Goal: Transaction & Acquisition: Purchase product/service

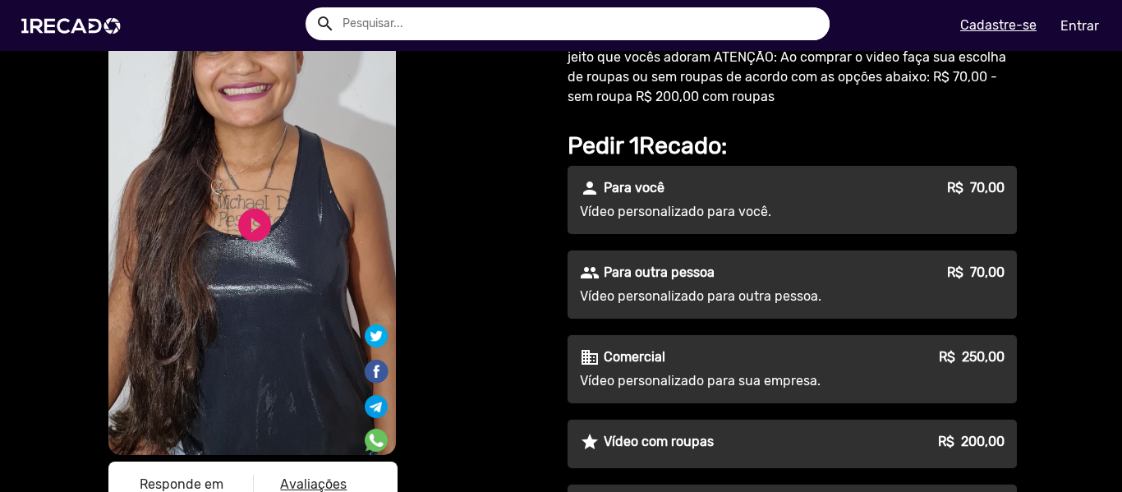
scroll to position [92, 0]
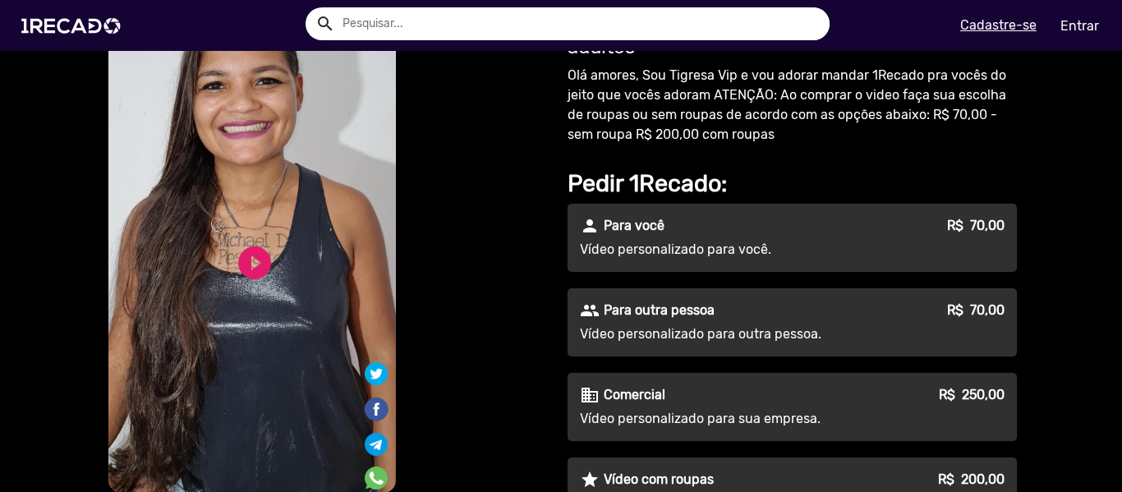
click at [273, 282] on video "S1RECADO vídeos dedicados para fãs e empresas" at bounding box center [251, 237] width 287 height 511
click at [252, 263] on link "play_circle_filled" at bounding box center [254, 262] width 39 height 39
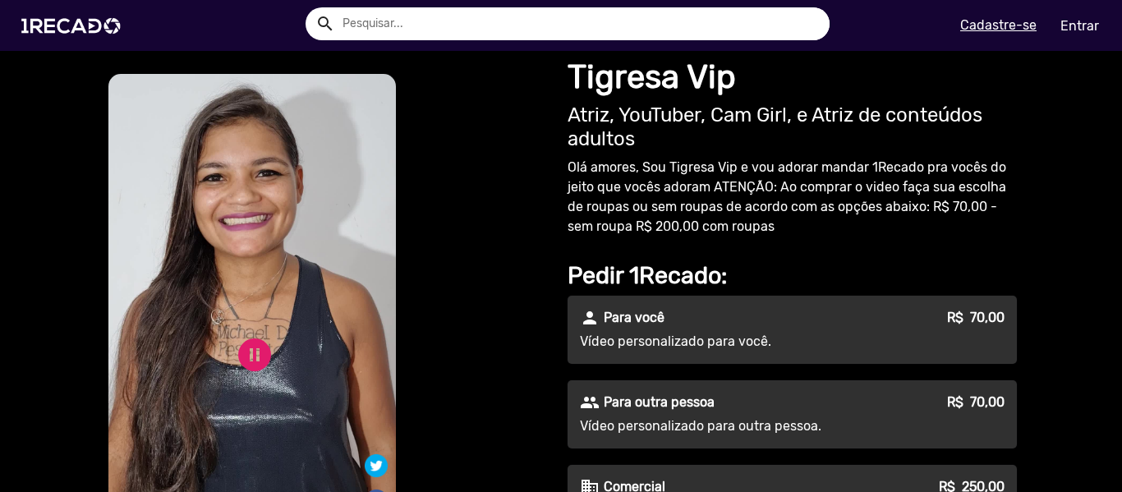
scroll to position [82, 0]
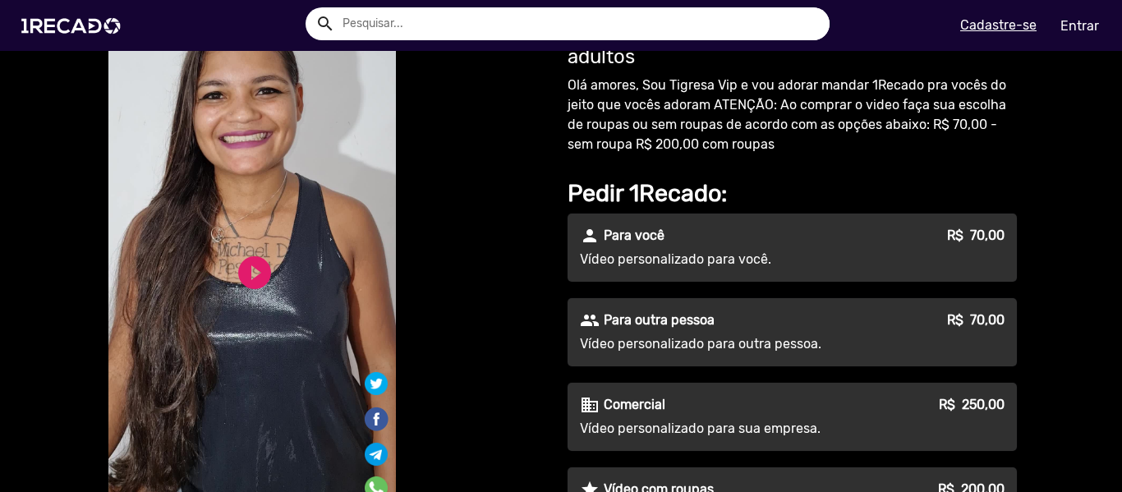
click at [750, 228] on div "person Para você R$ 70,00" at bounding box center [792, 236] width 425 height 20
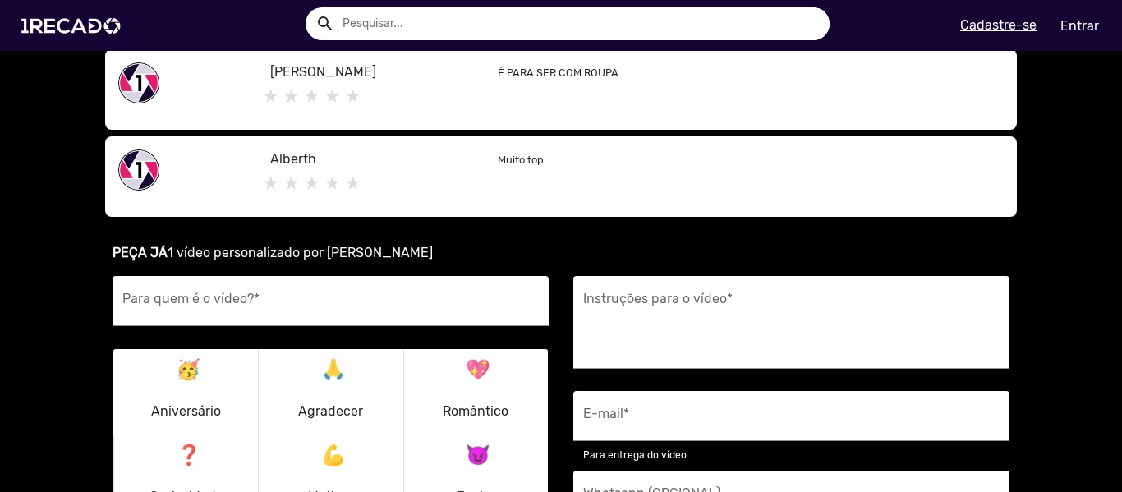
scroll to position [986, 0]
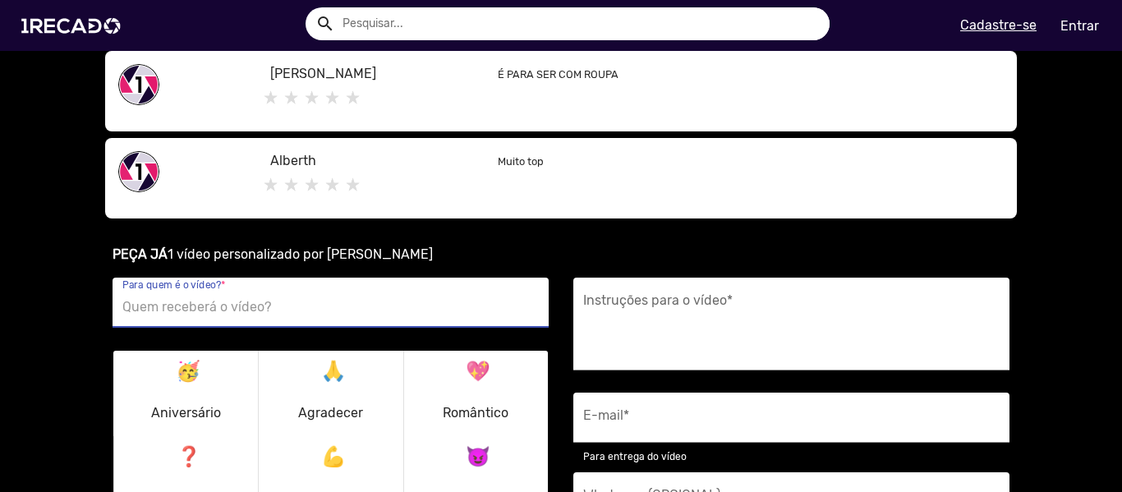
click at [264, 301] on input "Para quem é o vídeo? *" at bounding box center [330, 307] width 416 height 21
type input "[PERSON_NAME]"
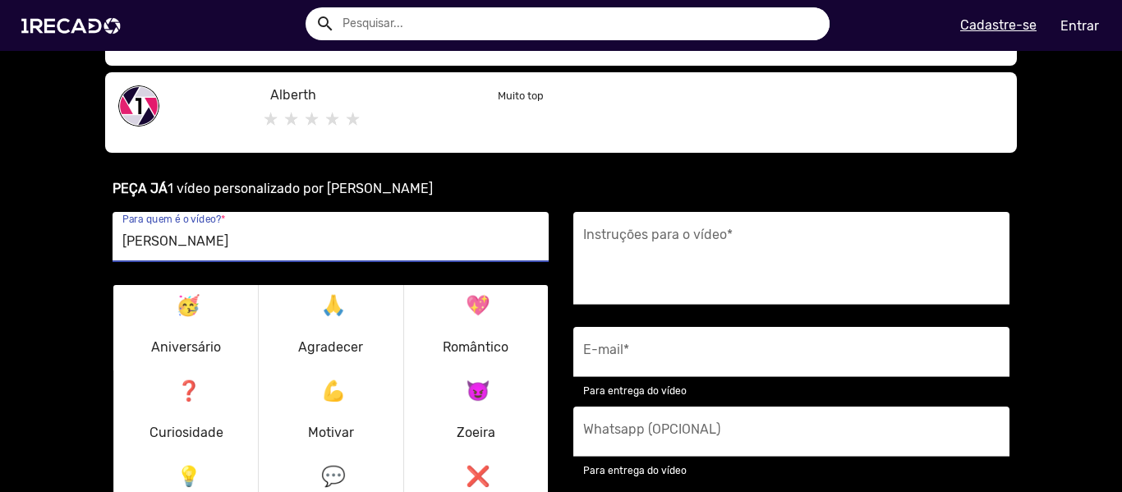
scroll to position [1150, 0]
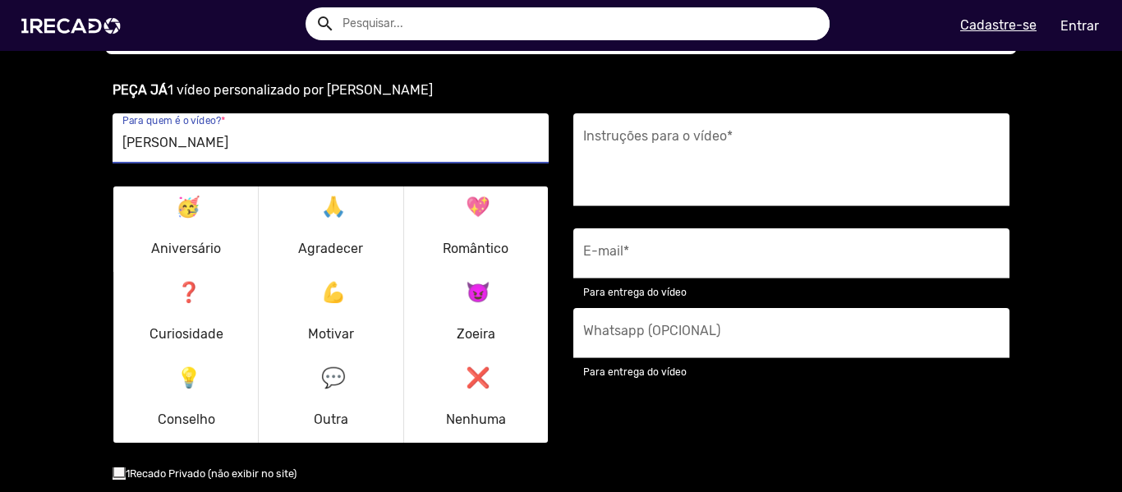
type input "[PERSON_NAME]"
click at [472, 215] on p "💖 Romântico" at bounding box center [476, 229] width 66 height 79
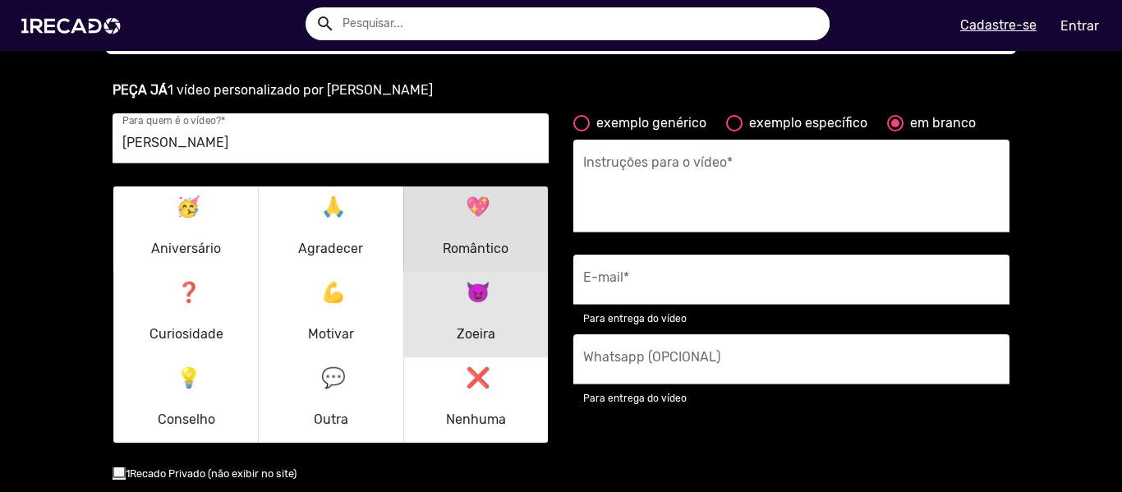
click at [472, 297] on mat-icon "😈" at bounding box center [476, 289] width 20 height 20
click at [466, 202] on mat-icon "💖" at bounding box center [476, 204] width 20 height 20
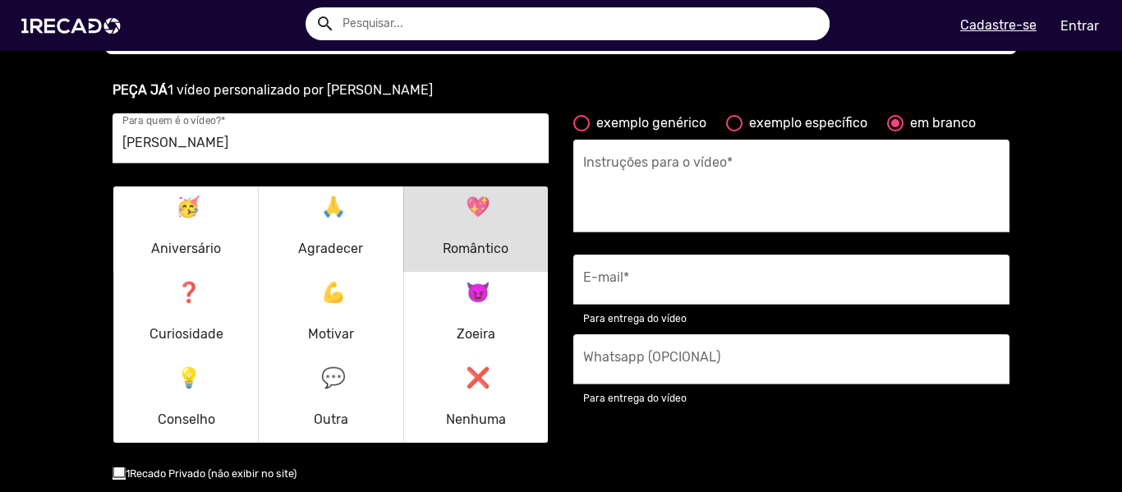
click at [477, 323] on p "😈 Zoeira" at bounding box center [476, 314] width 39 height 79
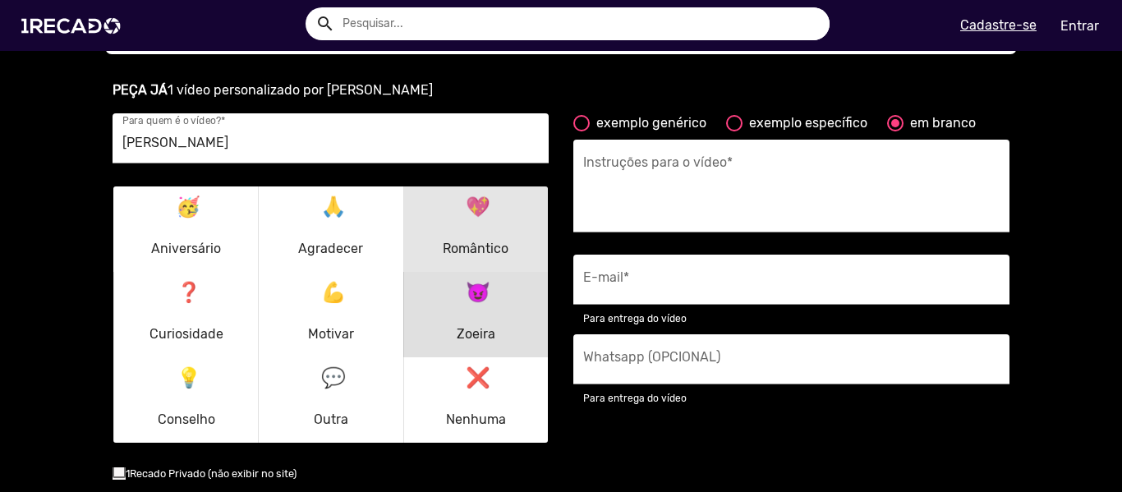
click at [464, 251] on p "💖 Romântico" at bounding box center [476, 229] width 66 height 79
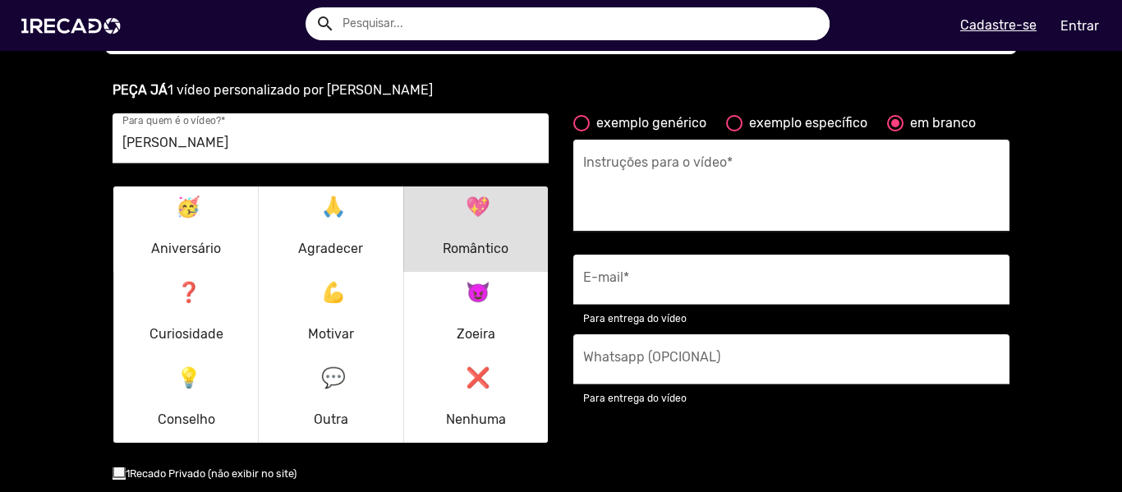
click at [674, 159] on textarea "Instruções para o vídeo *" at bounding box center [791, 190] width 416 height 67
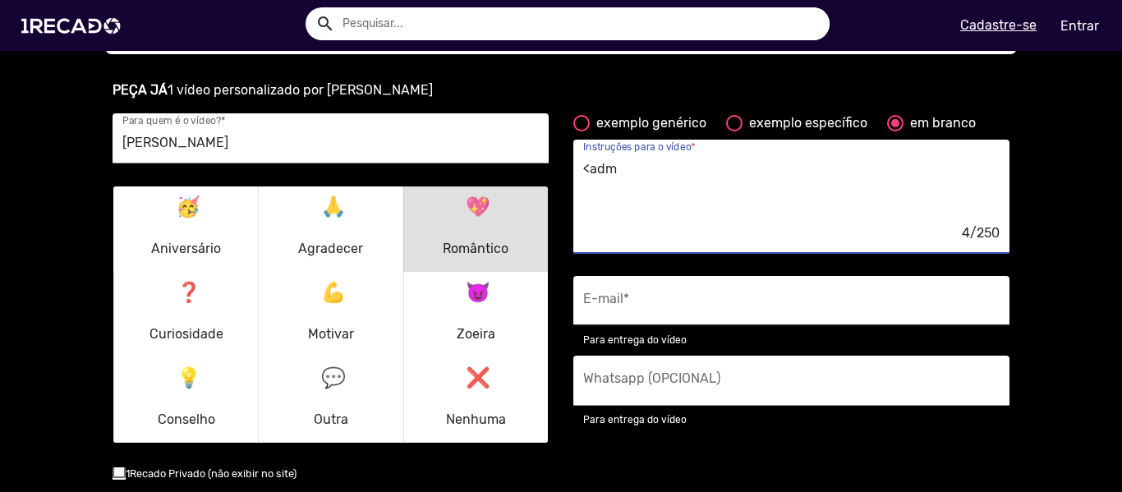
type textarea "<adma"
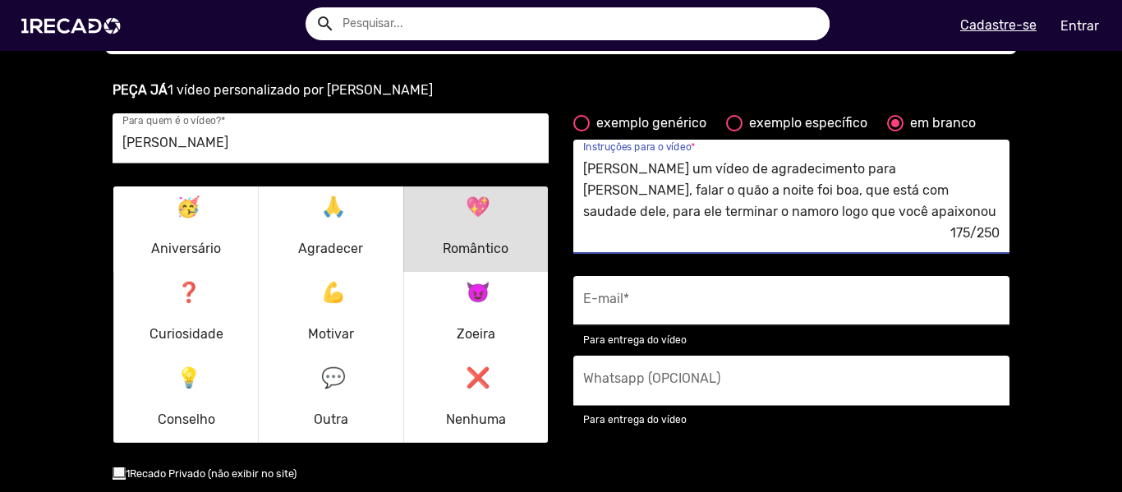
type textarea "[PERSON_NAME] um vídeo de agradecimento para [PERSON_NAME], falar o quão a noit…"
click at [633, 298] on input "E-mail *" at bounding box center [791, 305] width 416 height 21
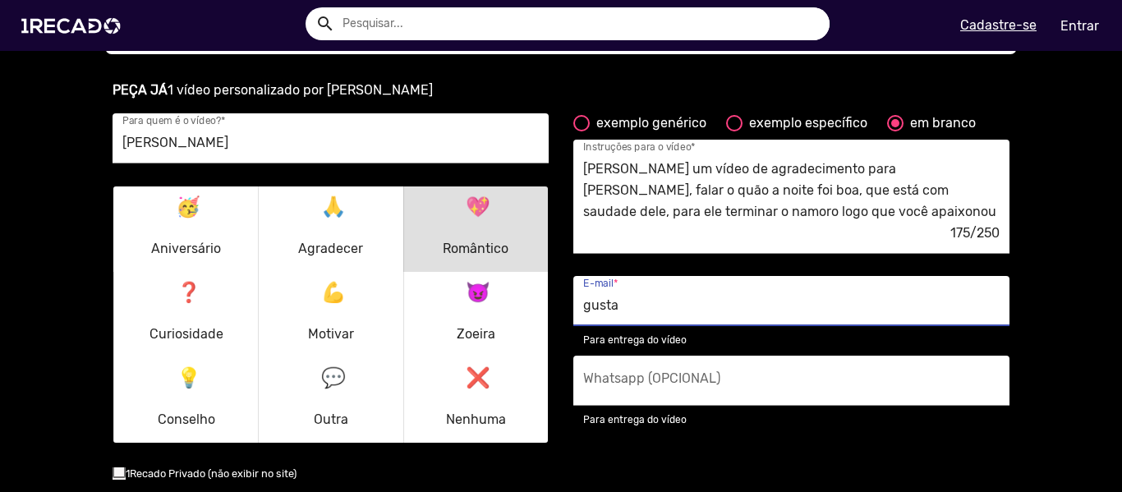
type input "[PERSON_NAME]"
type input "s"
type input "mondabelle"
type input "[EMAIL_ADDRESS][DOMAIN_NAME]"
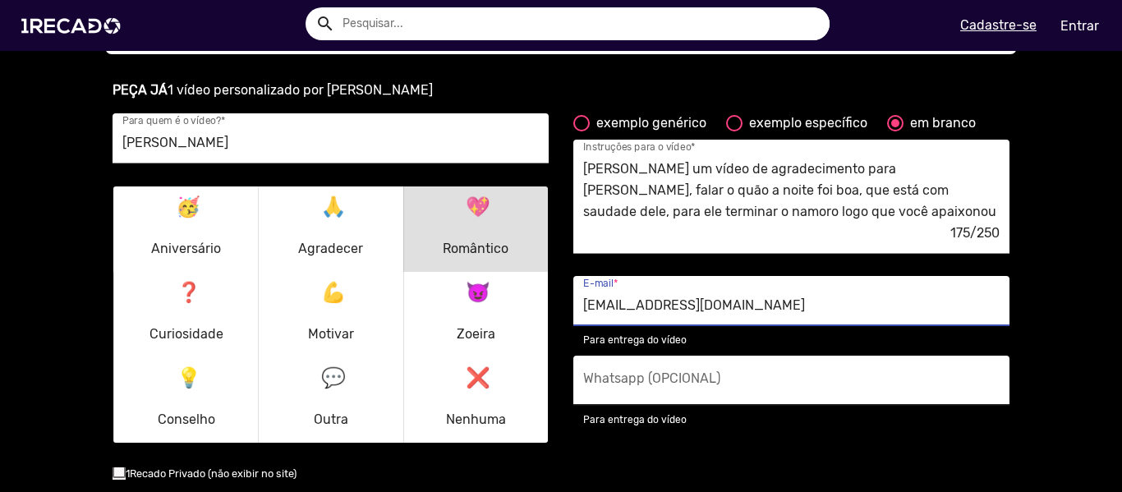
click at [629, 375] on input "Whatsapp (OPCIONAL)" at bounding box center [791, 385] width 416 height 21
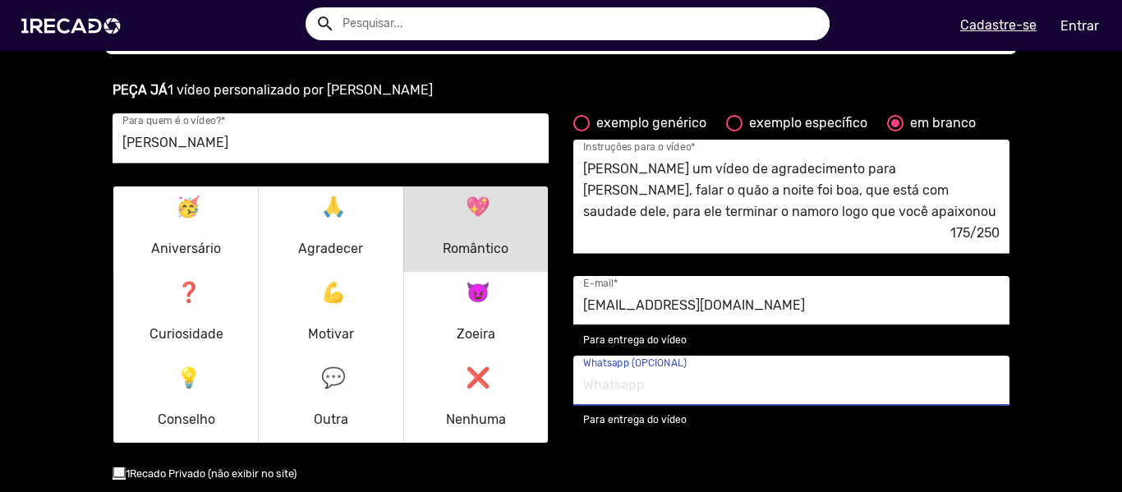
type input "[PHONE_NUMBER]"
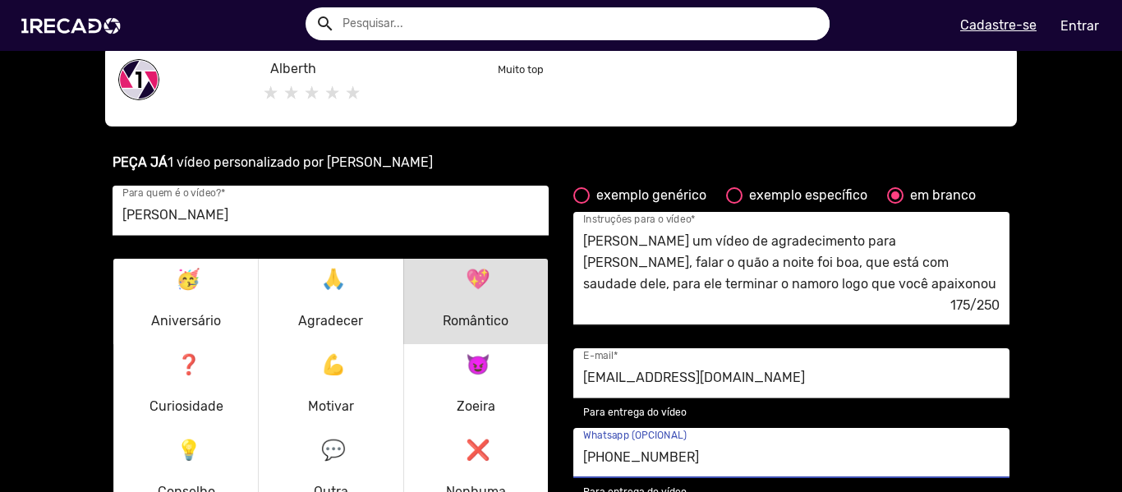
scroll to position [1068, 0]
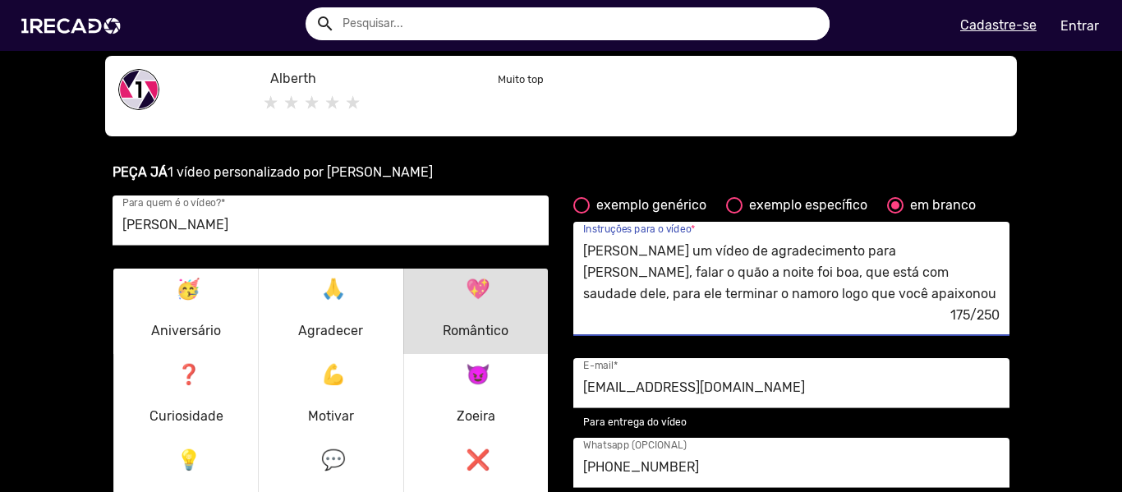
click at [824, 274] on textarea "[PERSON_NAME] um vídeo de agradecimento para [PERSON_NAME], falar o quão a noit…" at bounding box center [791, 272] width 416 height 67
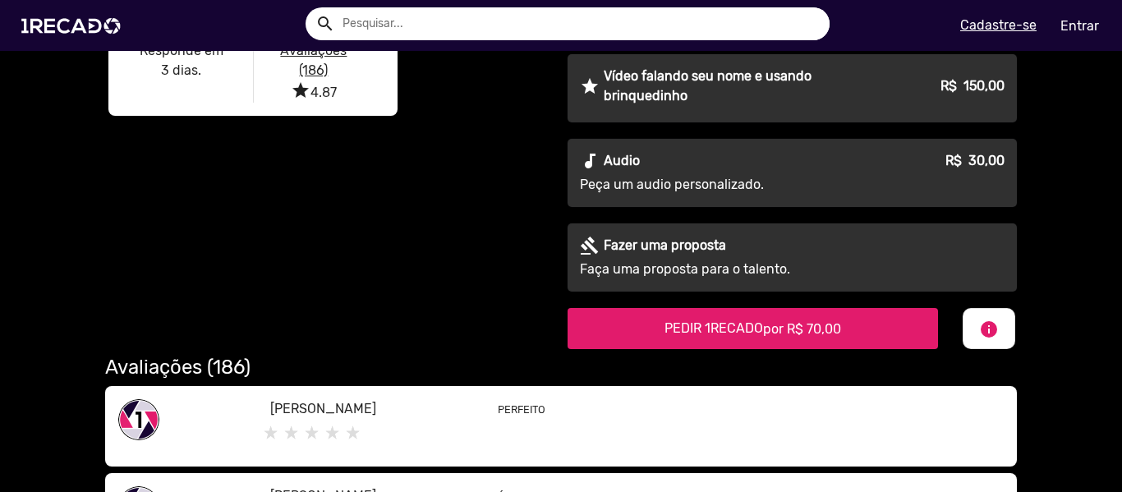
scroll to position [657, 0]
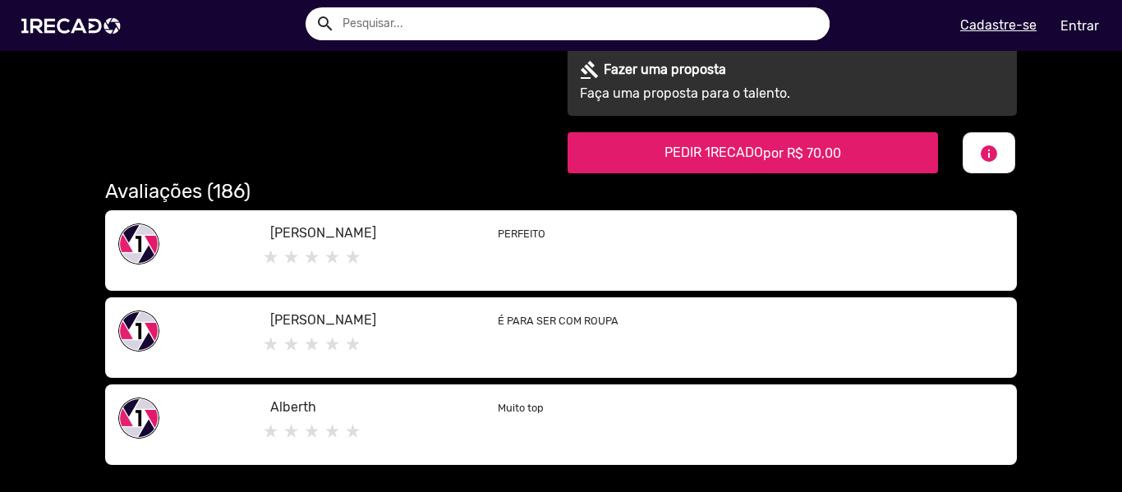
click at [721, 138] on "PEDIR 1RECADO por R$ 70,00" at bounding box center [753, 152] width 370 height 41
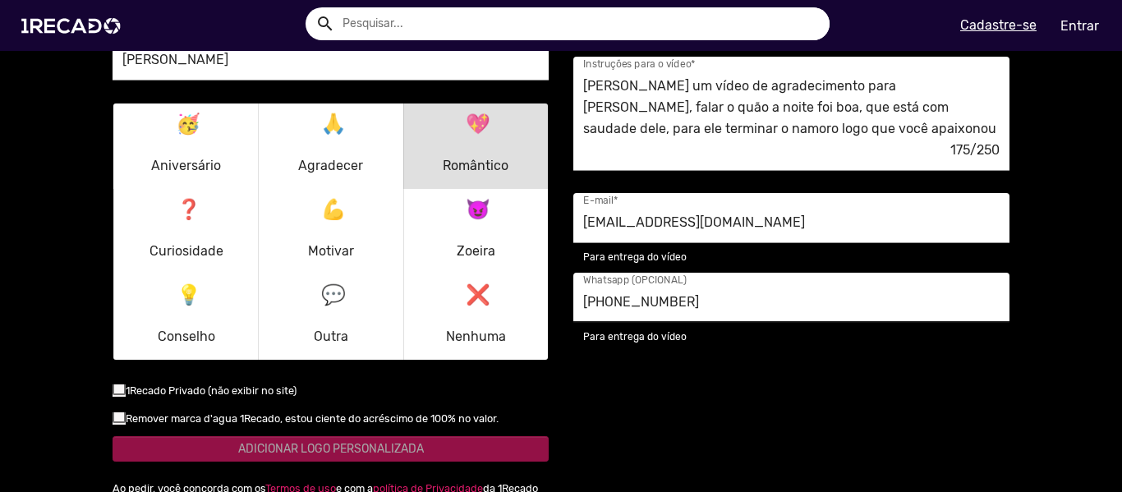
scroll to position [1262, 0]
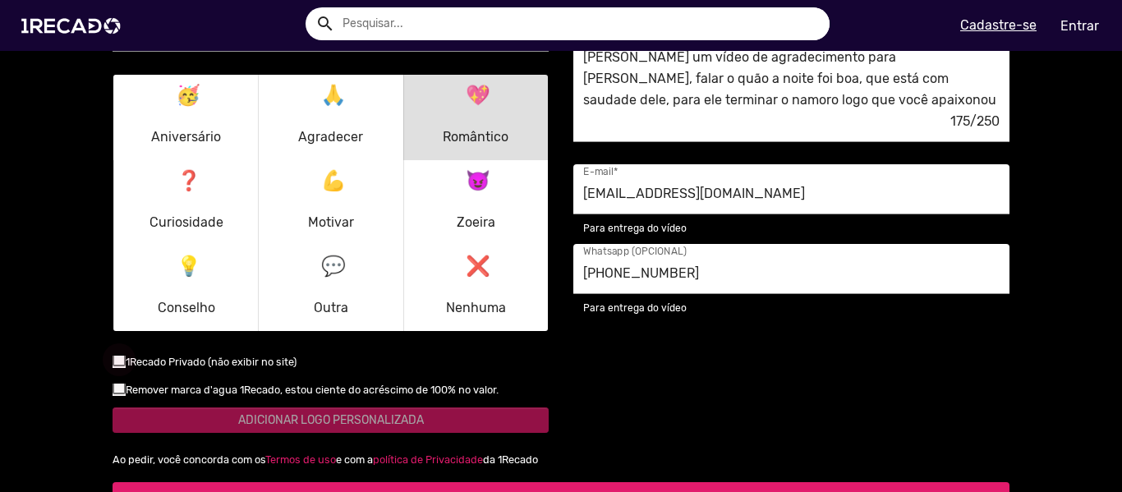
click at [113, 361] on div at bounding box center [119, 359] width 13 height 13
click at [118, 366] on input "checkbox" at bounding box center [118, 366] width 1 height 1
checkbox input "true"
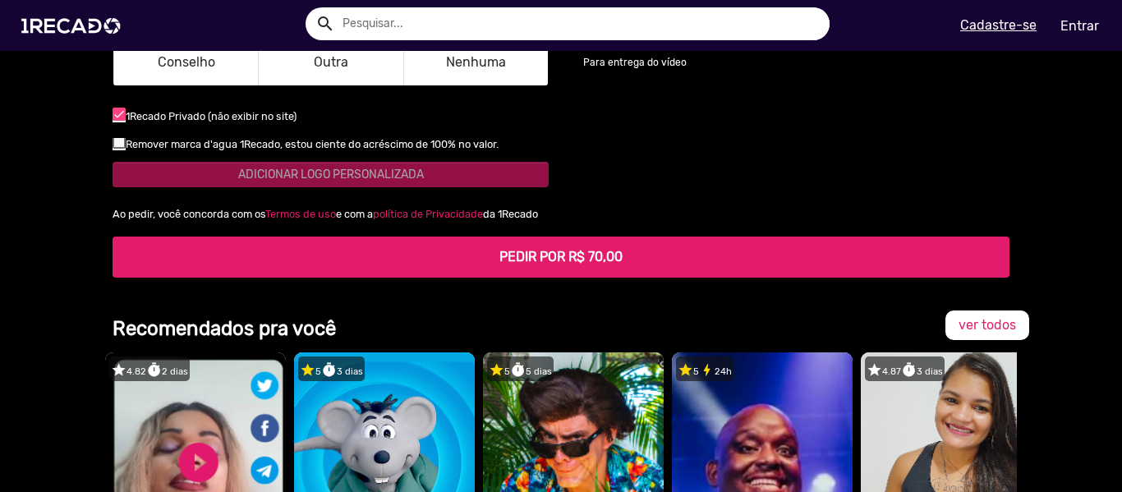
scroll to position [1508, 0]
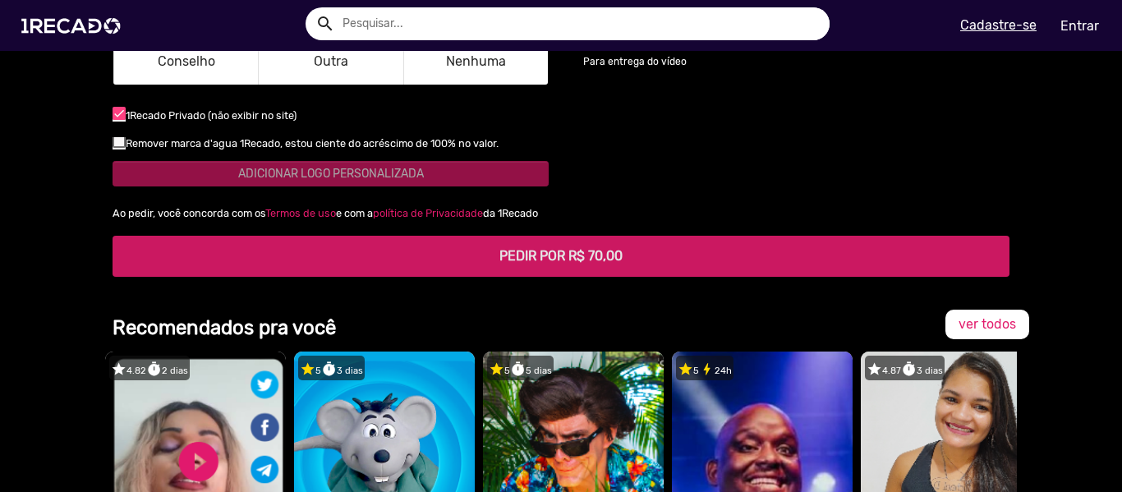
click at [549, 259] on b "PEDIR POR R$ 70,00" at bounding box center [560, 256] width 123 height 16
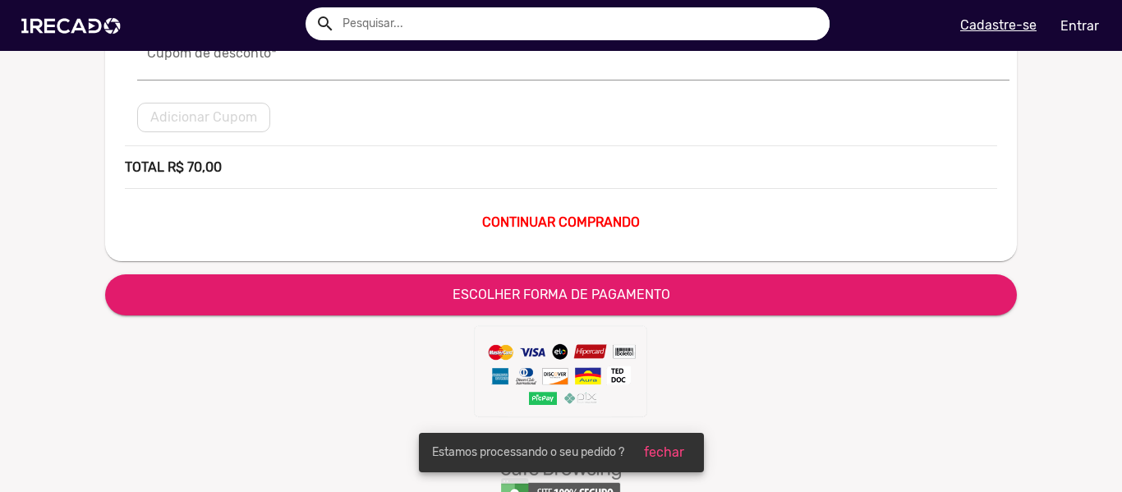
scroll to position [329, 0]
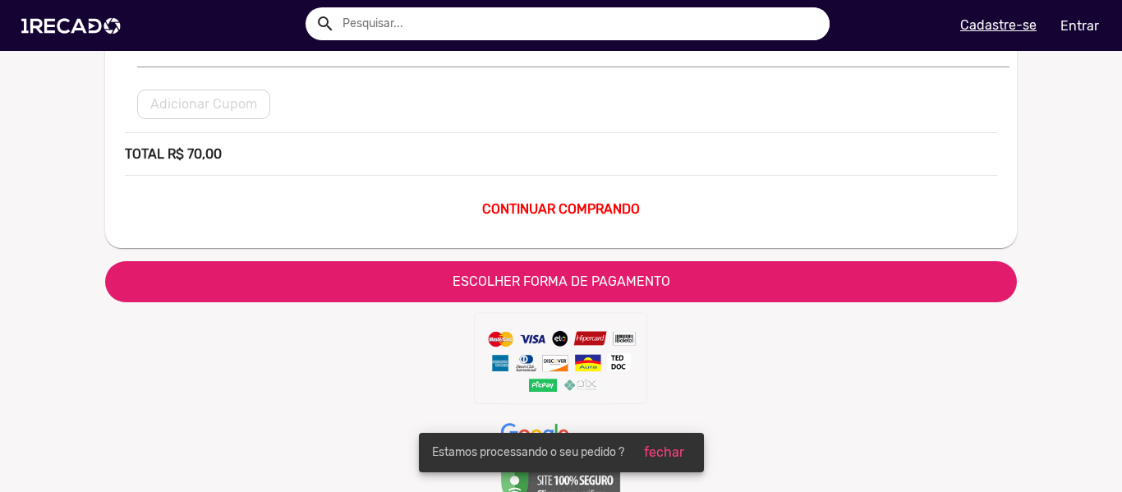
click at [538, 291] on button "ESCOLHER FORMA DE PAGAMENTO" at bounding box center [561, 281] width 912 height 41
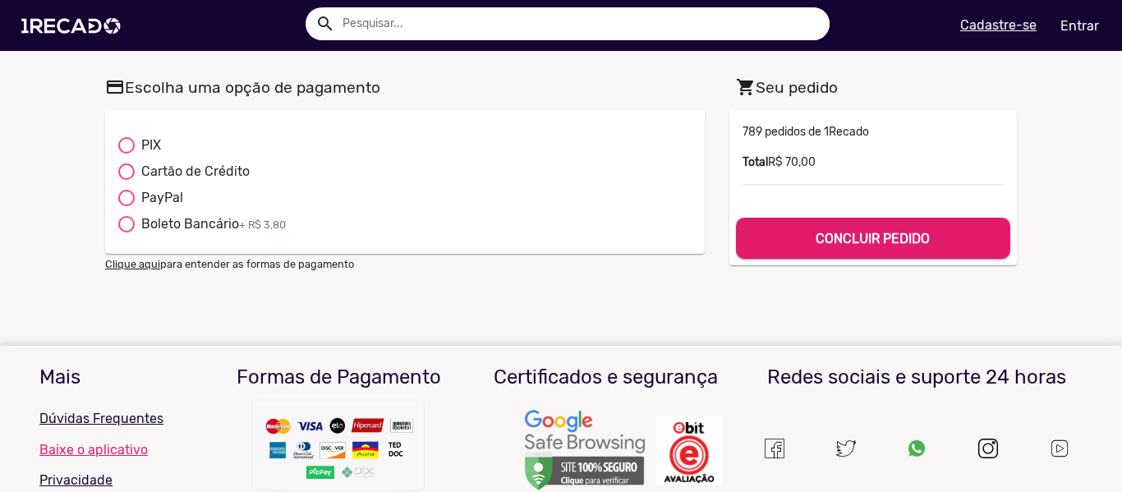
click at [140, 144] on div "PIX" at bounding box center [148, 146] width 26 height 20
click at [126, 154] on input "PIX" at bounding box center [126, 154] width 1 height 1
radio input "true"
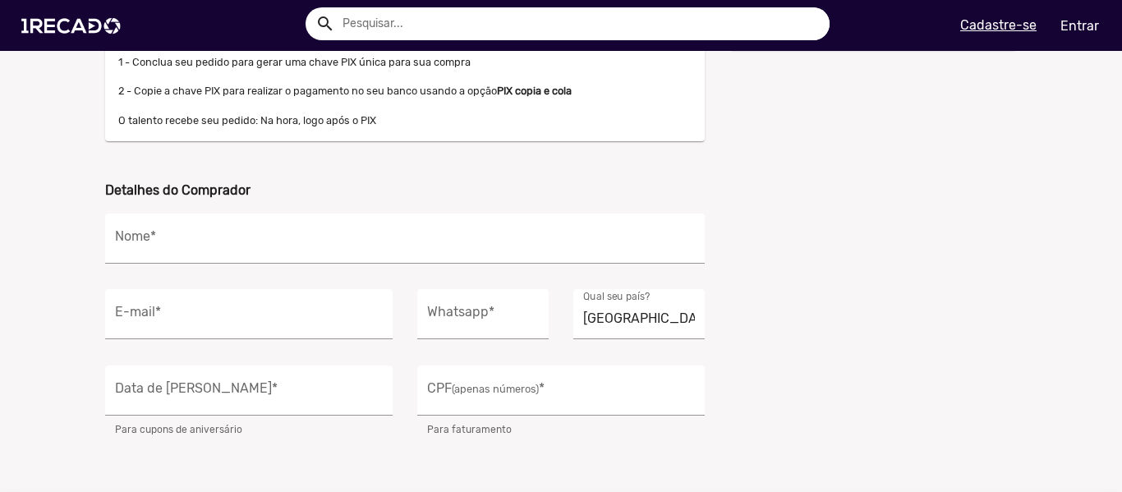
scroll to position [246, 0]
click at [205, 257] on div "Nome *" at bounding box center [405, 238] width 580 height 50
click at [223, 229] on div "Nome *" at bounding box center [405, 238] width 580 height 50
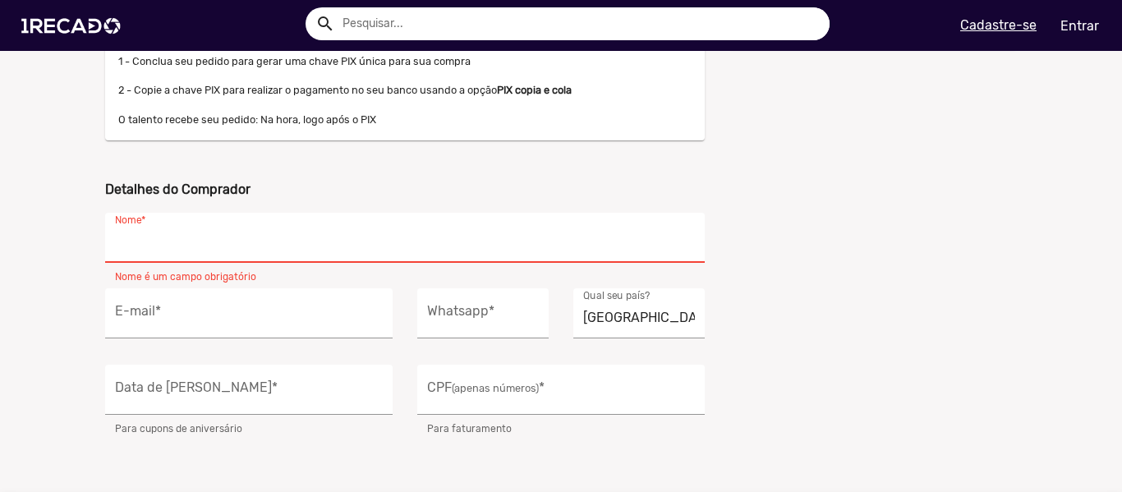
click at [213, 244] on input "Nome *" at bounding box center [405, 242] width 580 height 21
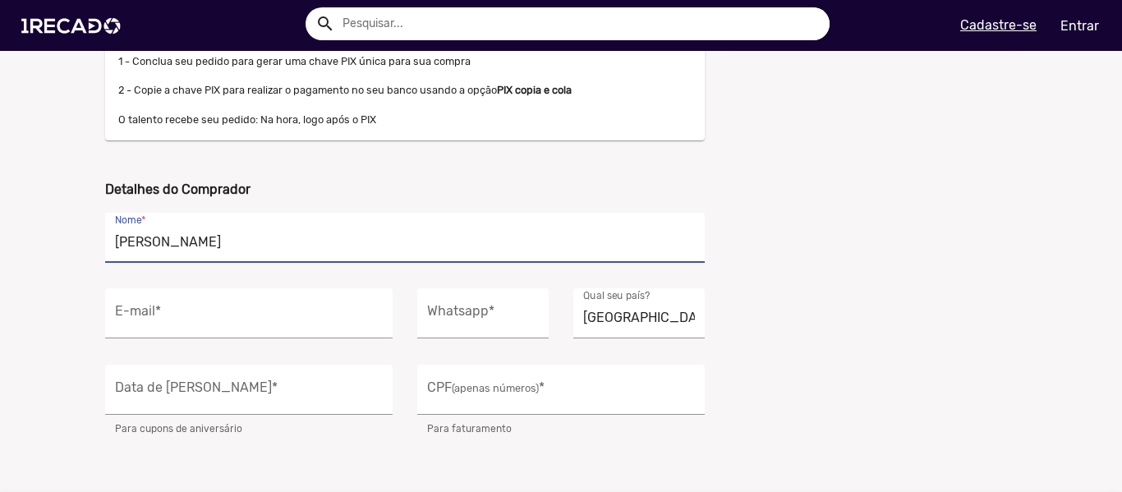
type input "[PERSON_NAME]"
click at [244, 302] on div "E-mail *" at bounding box center [249, 313] width 268 height 50
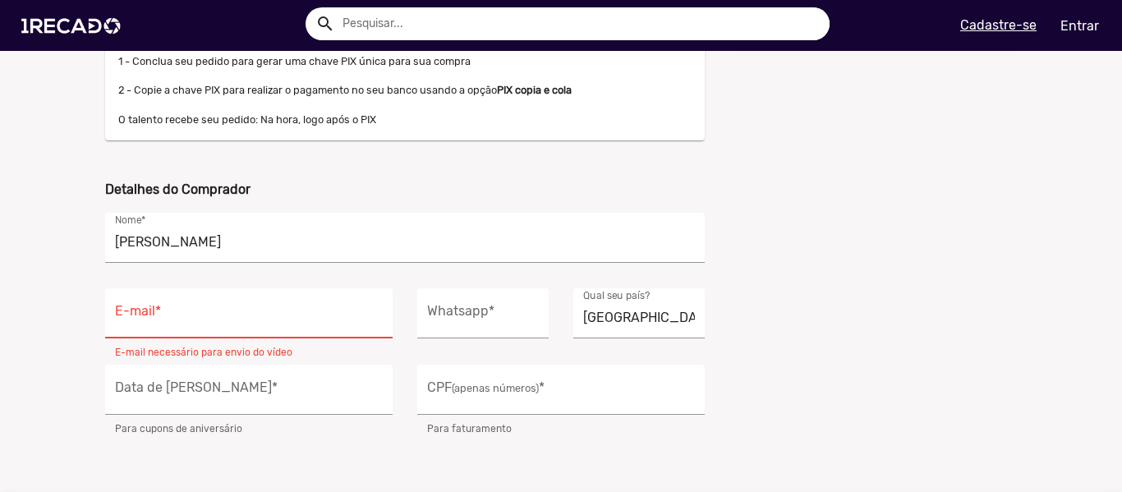
click at [231, 303] on div "E-mail *" at bounding box center [249, 313] width 268 height 50
click at [224, 319] on input "E-mail *" at bounding box center [249, 317] width 268 height 21
type input "[EMAIL_ADDRESS][DOMAIN_NAME]"
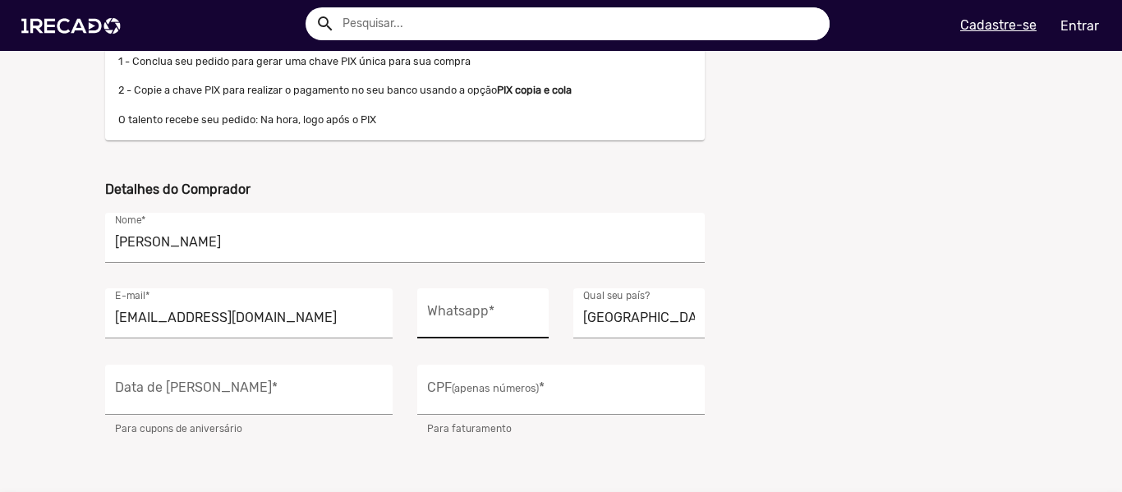
click at [469, 329] on div "Whatsapp *" at bounding box center [483, 313] width 112 height 50
click at [475, 324] on input "Whatsapp *" at bounding box center [483, 317] width 112 height 21
type input "[PHONE_NUMBER]"
click at [513, 379] on div "CPF (apenas números) *" at bounding box center [561, 390] width 268 height 50
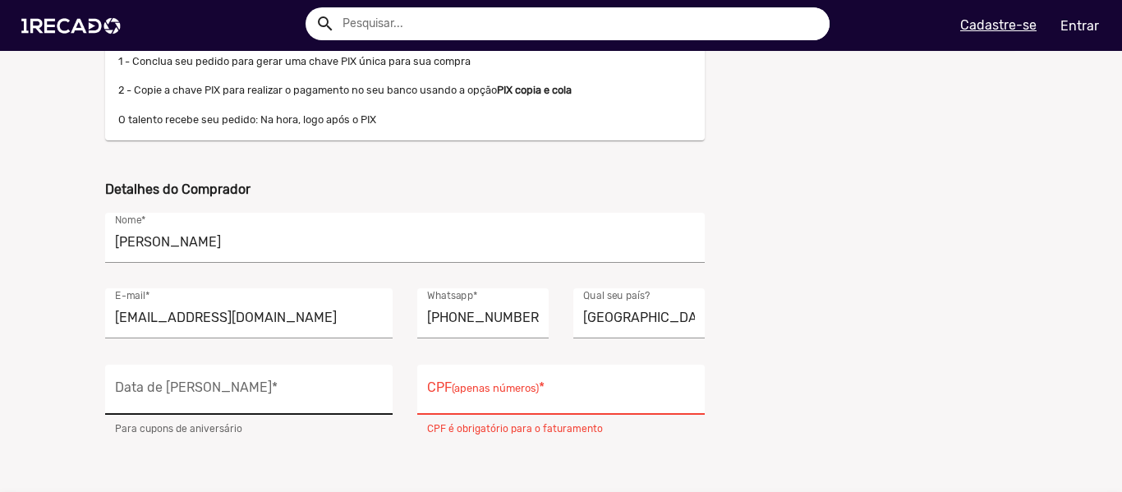
click at [380, 407] on div "Data de Nascimento *" at bounding box center [248, 390] width 287 height 50
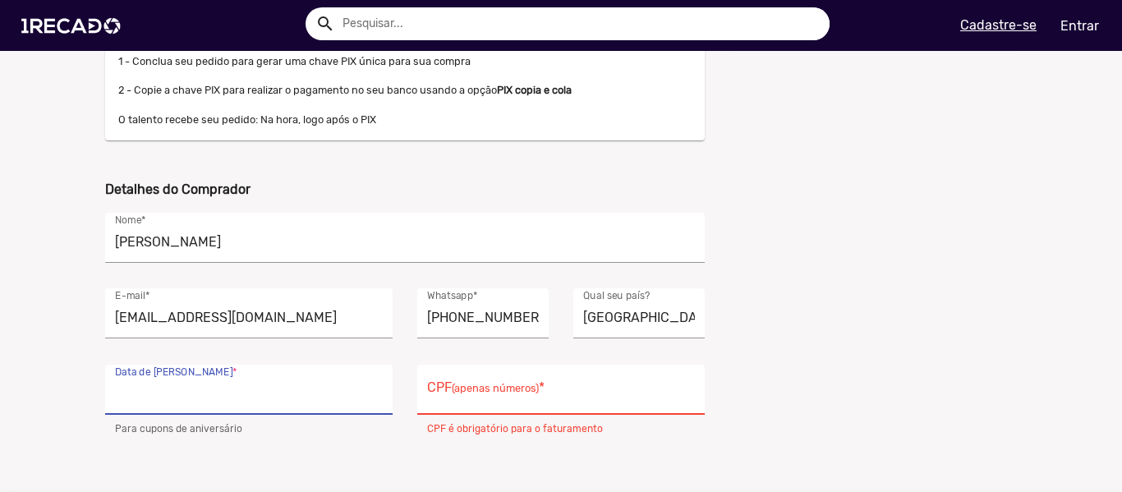
click at [317, 400] on input "Data de Nascimento *" at bounding box center [249, 394] width 268 height 21
type input "[DATE]"
click at [478, 394] on input "CPF (apenas números) *" at bounding box center [561, 394] width 268 height 21
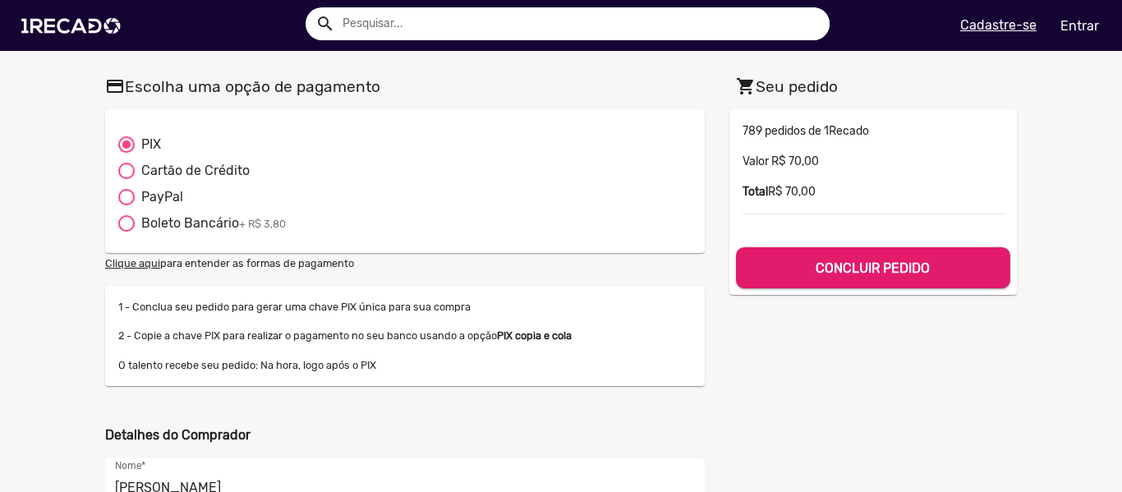
scroll to position [0, 0]
type input "132.524.979-30"
click at [797, 266] on h5 "CONCLUIR PEDIDO" at bounding box center [873, 266] width 248 height 22
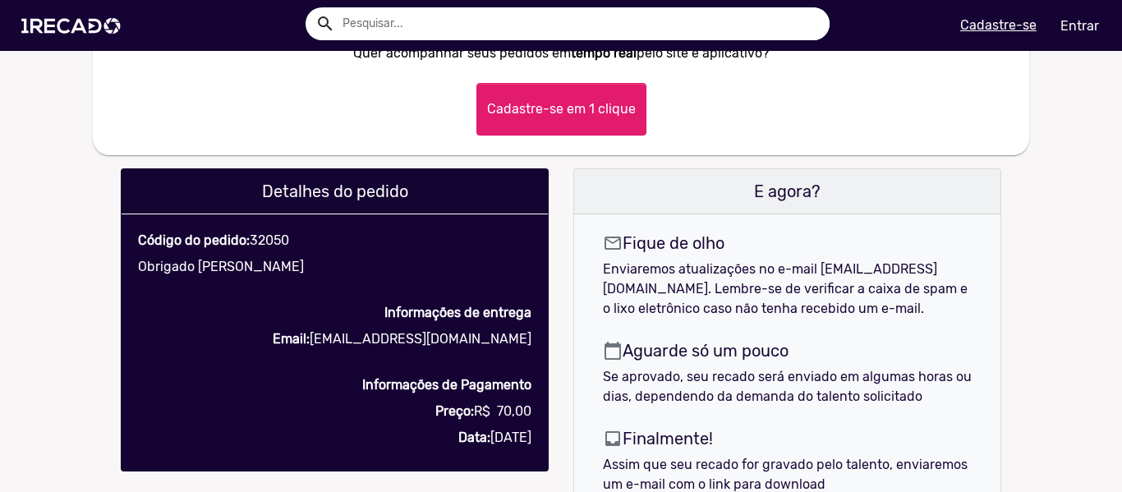
scroll to position [821, 0]
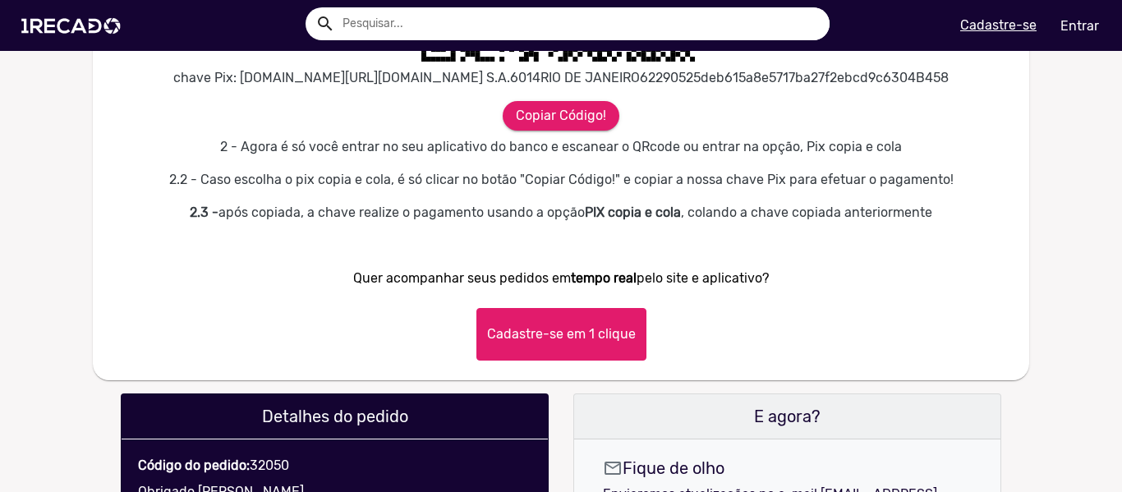
click at [573, 359] on button "Cadastre-se em 1 clique" at bounding box center [561, 334] width 170 height 53
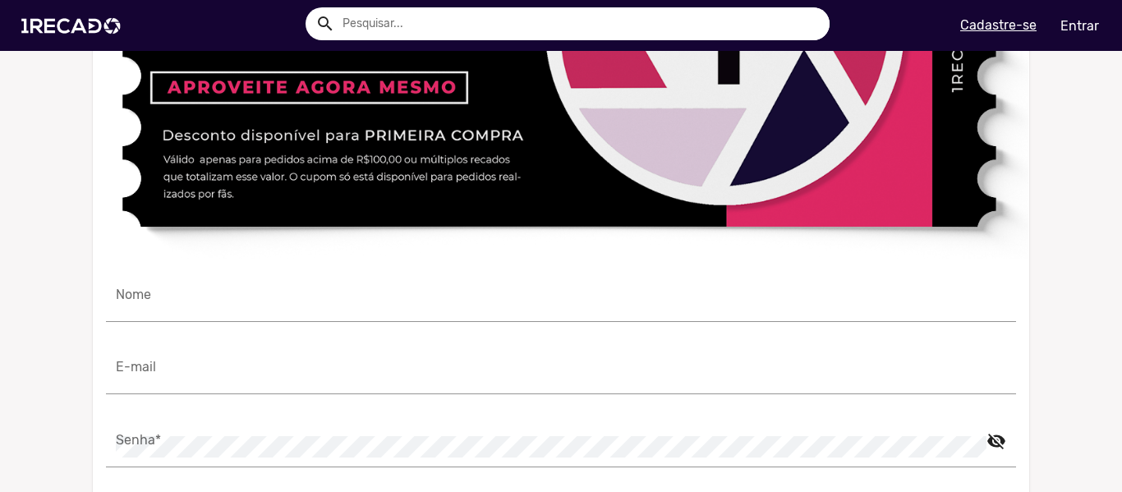
scroll to position [1396, 0]
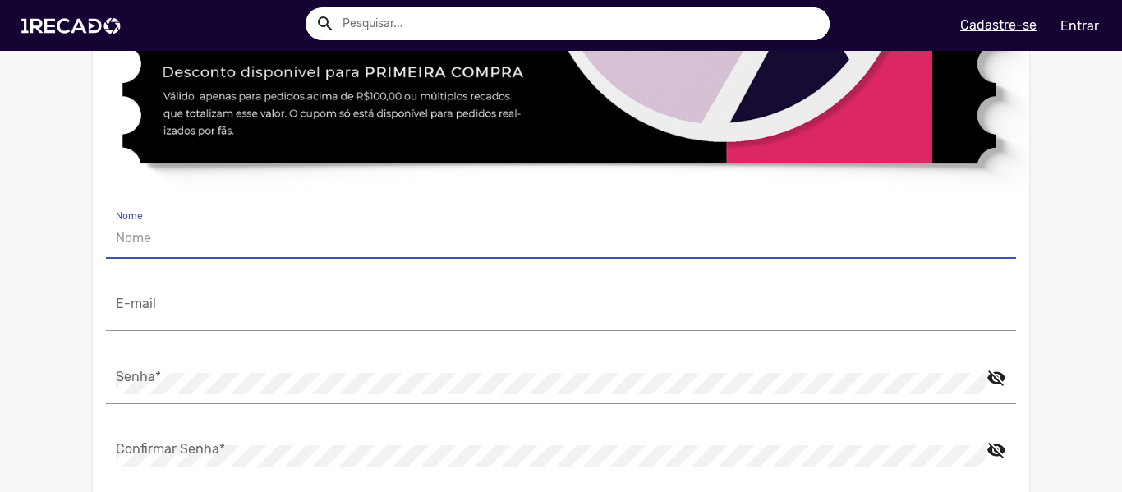
click at [229, 249] on input "Nome" at bounding box center [561, 238] width 890 height 21
type input "[PERSON_NAME]"
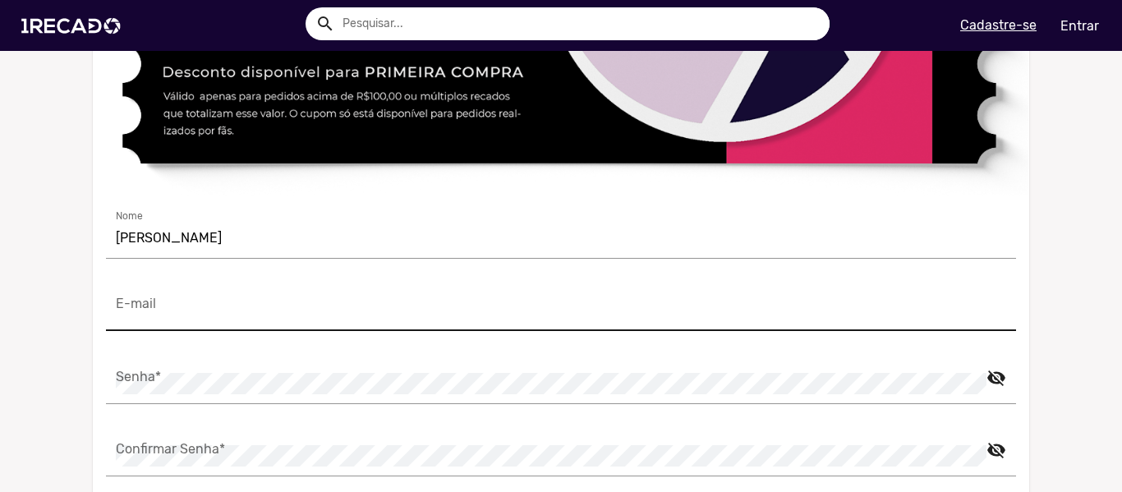
click at [158, 331] on div "E-mail" at bounding box center [561, 306] width 890 height 50
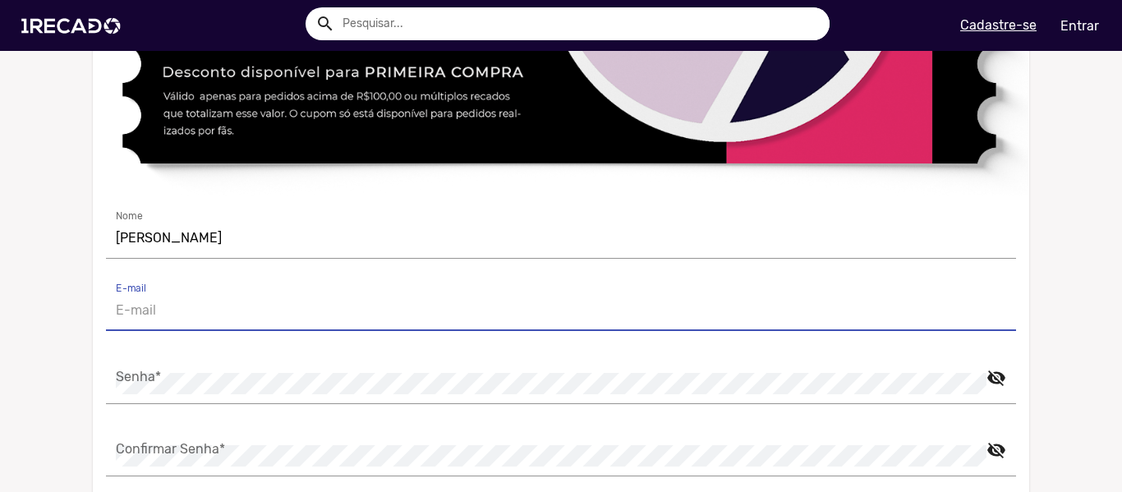
click at [156, 321] on input "E-mail" at bounding box center [561, 310] width 890 height 21
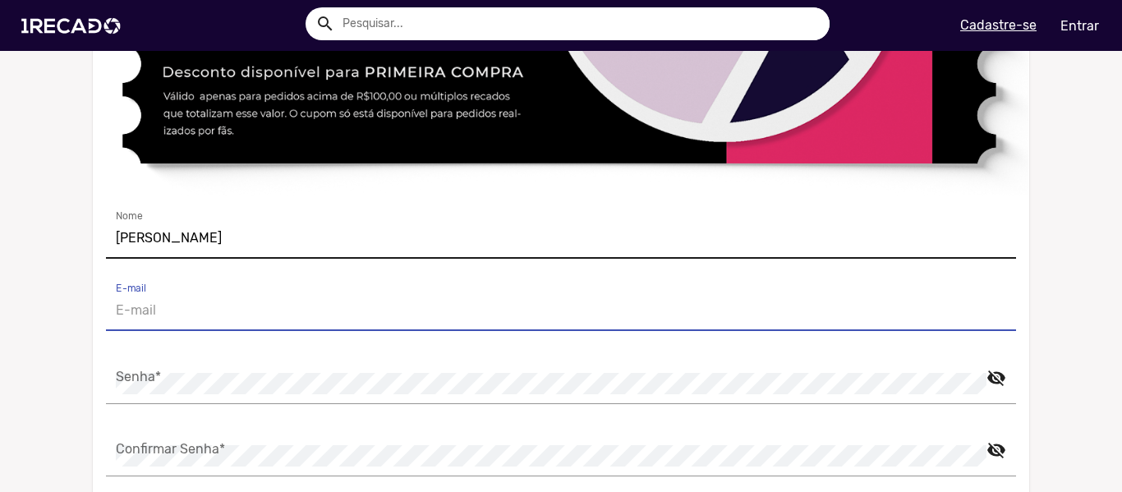
type input "[EMAIL_ADDRESS][DOMAIN_NAME]"
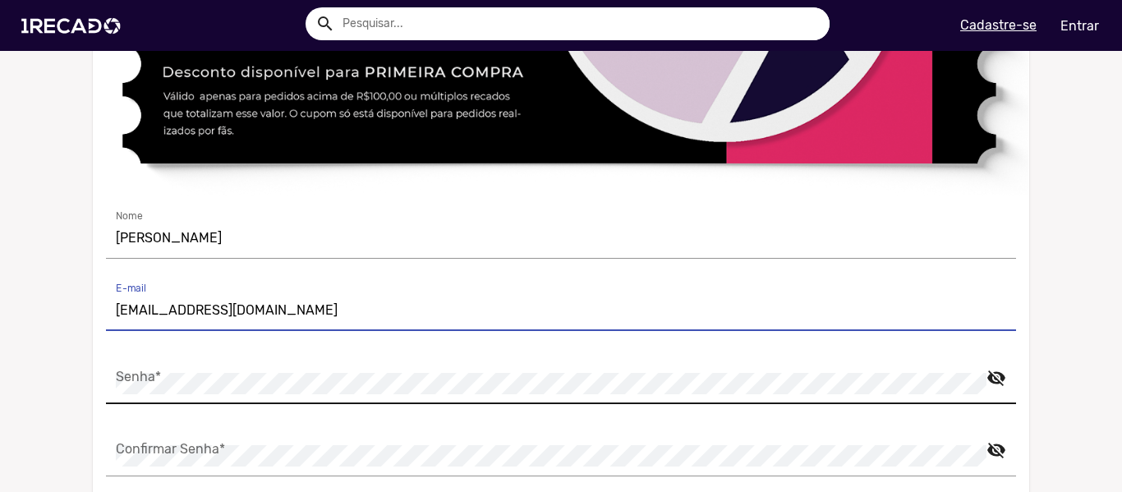
click at [213, 404] on div "Senha *" at bounding box center [551, 379] width 871 height 50
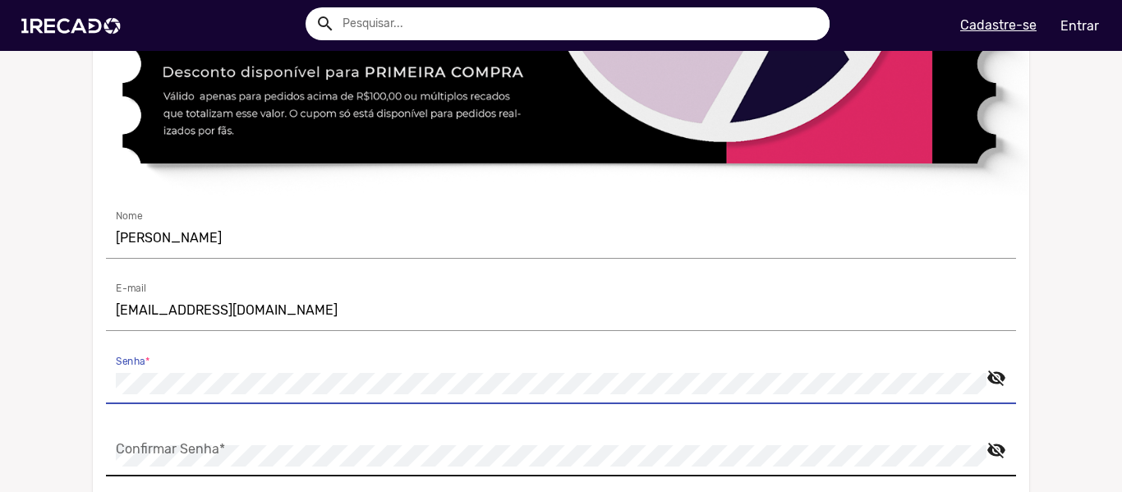
scroll to position [1479, 0]
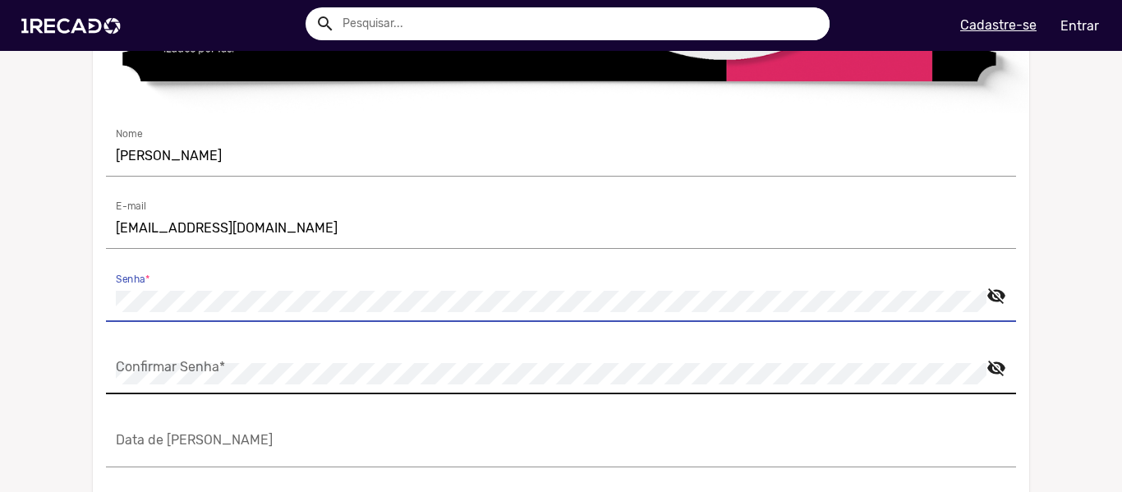
click at [193, 394] on div "Confirmar Senha *" at bounding box center [551, 369] width 871 height 50
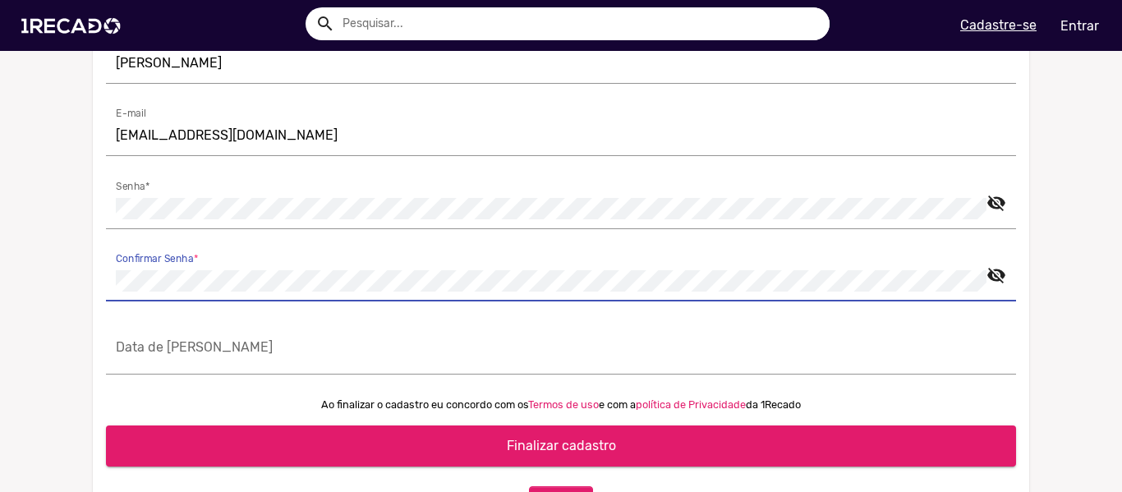
scroll to position [1643, 0]
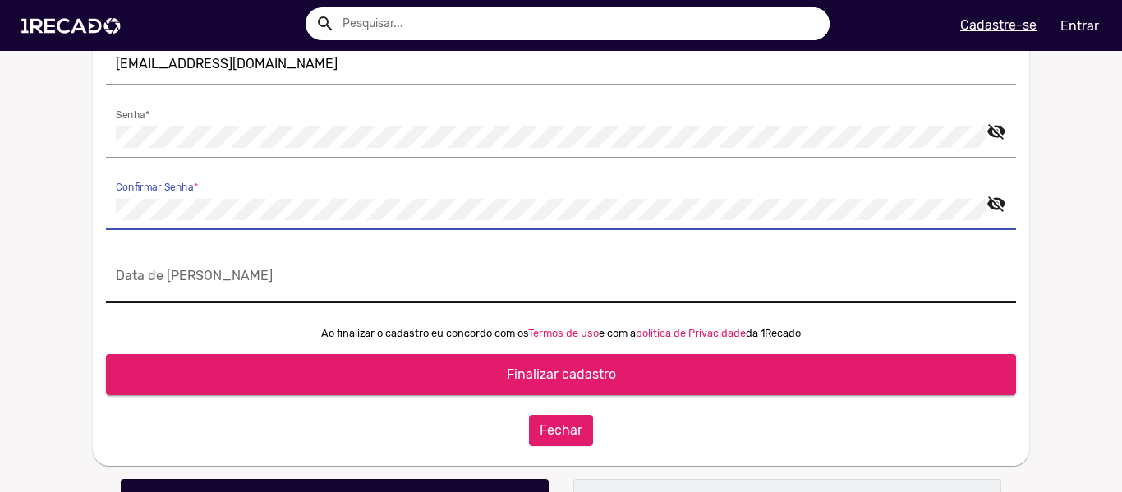
click at [223, 293] on input "Data de [PERSON_NAME]" at bounding box center [561, 282] width 890 height 21
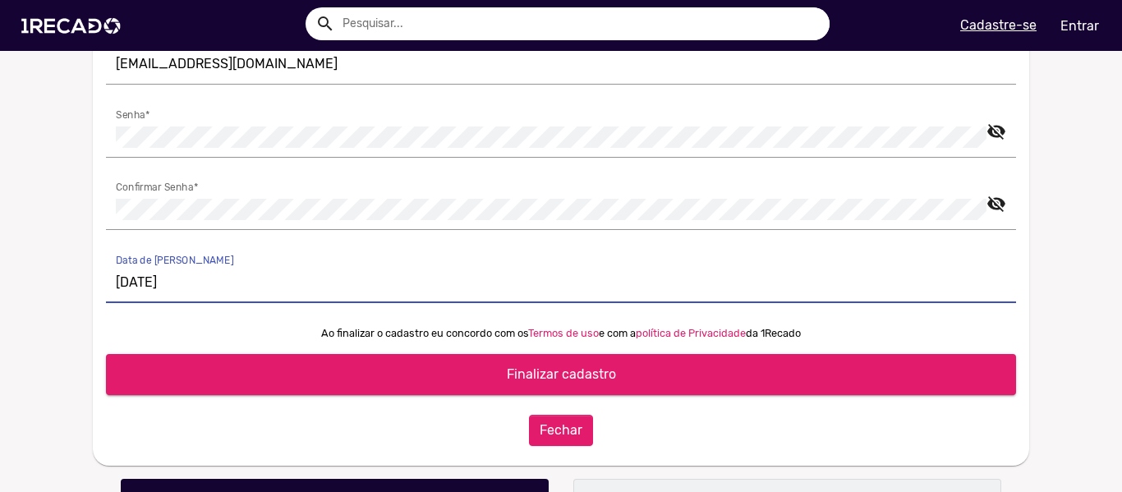
type input "[DATE]"
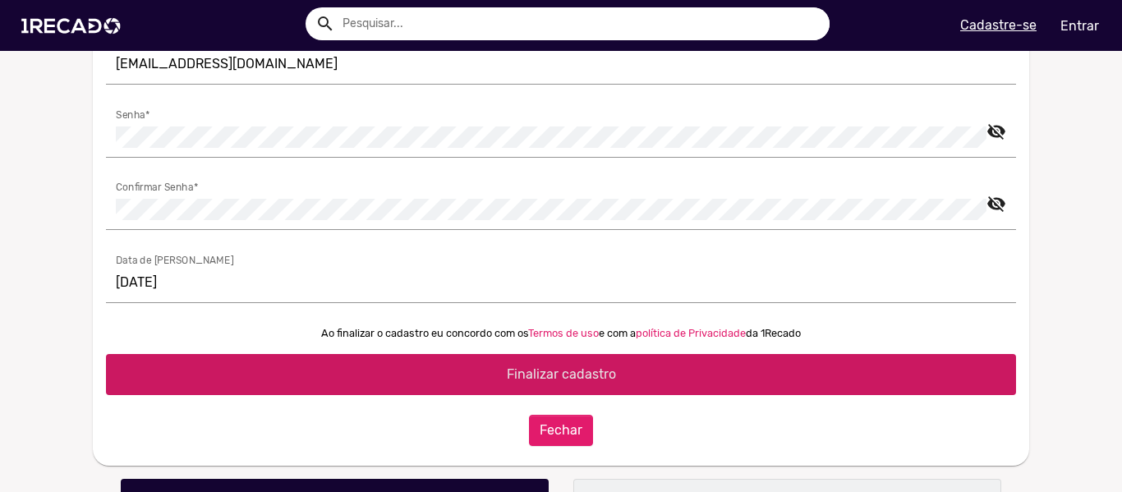
click at [309, 387] on button "Finalizar cadastro" at bounding box center [561, 374] width 910 height 41
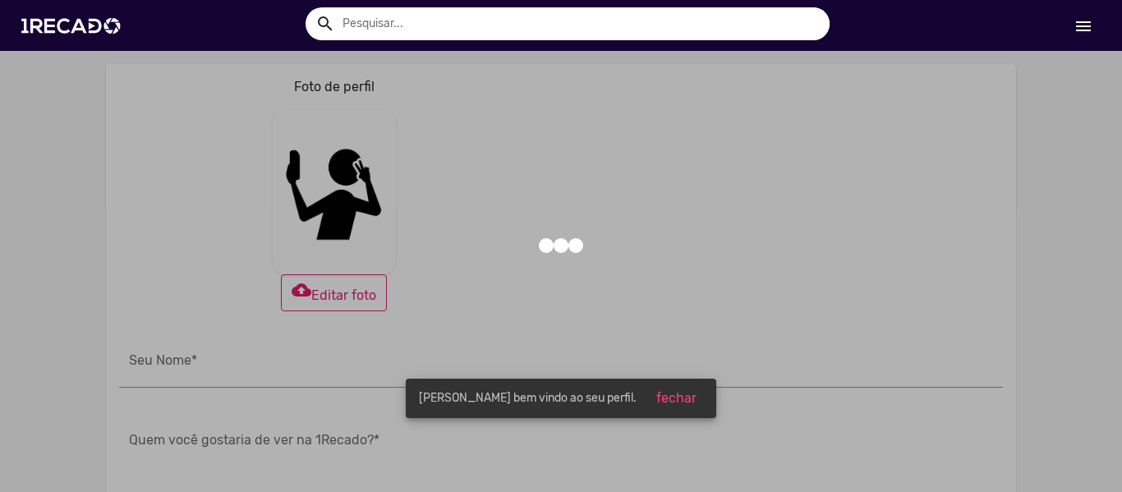
type input "[PERSON_NAME]"
type input "[URL][DOMAIN_NAME]"
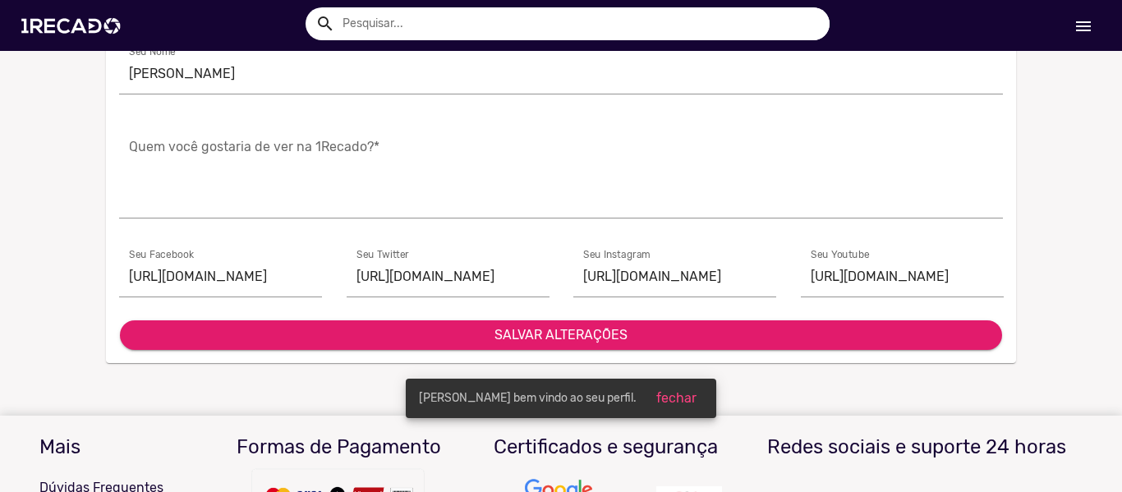
scroll to position [311, 0]
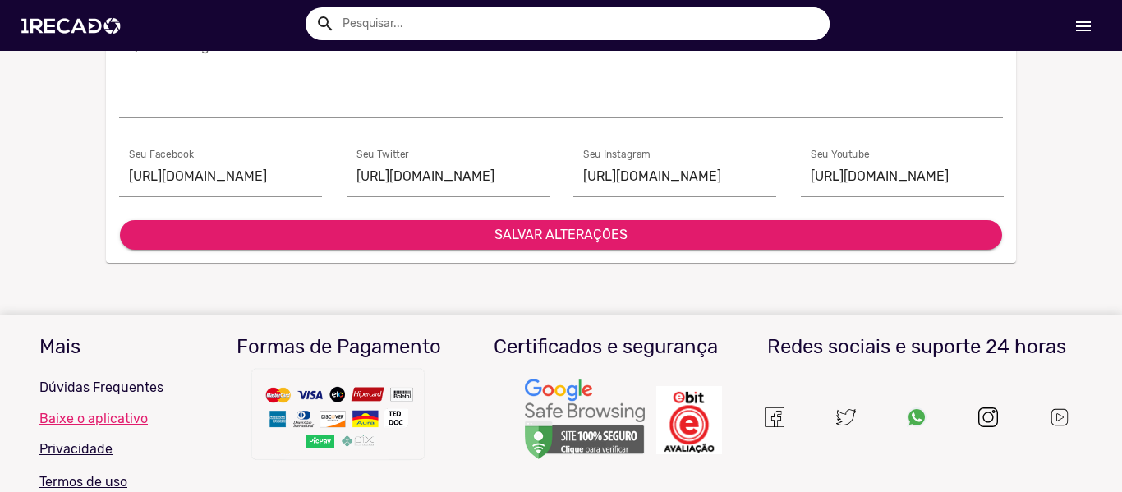
click at [483, 237] on button "SALVAR ALTERAÇÕES" at bounding box center [561, 235] width 882 height 30
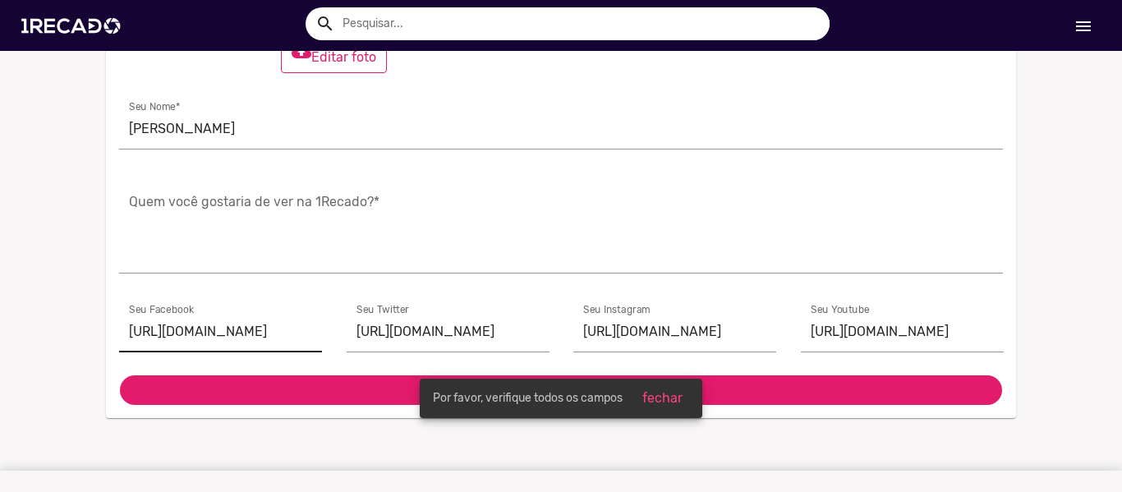
scroll to position [246, 0]
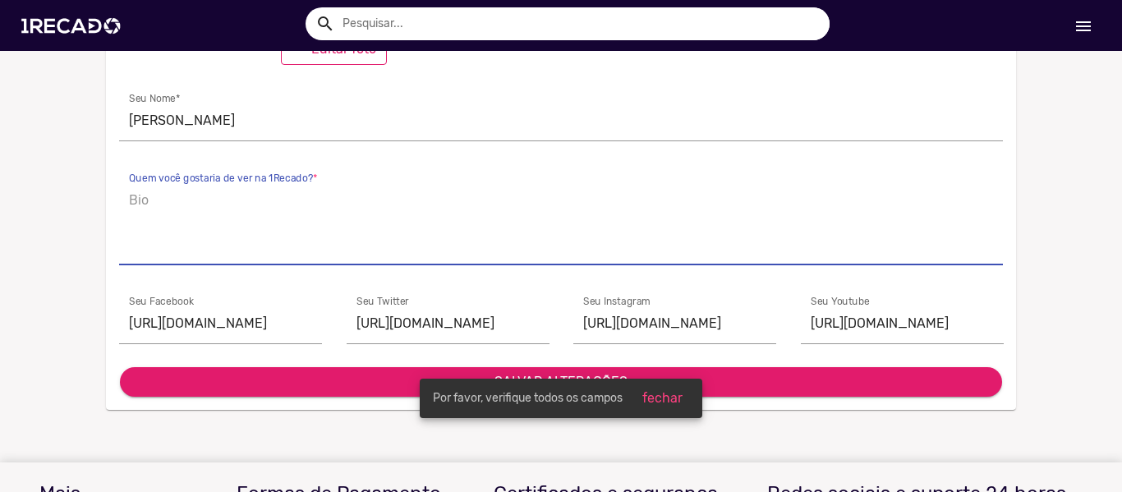
click at [328, 246] on textarea "Quem você gostaria de ver na 1Recado? *" at bounding box center [561, 221] width 864 height 67
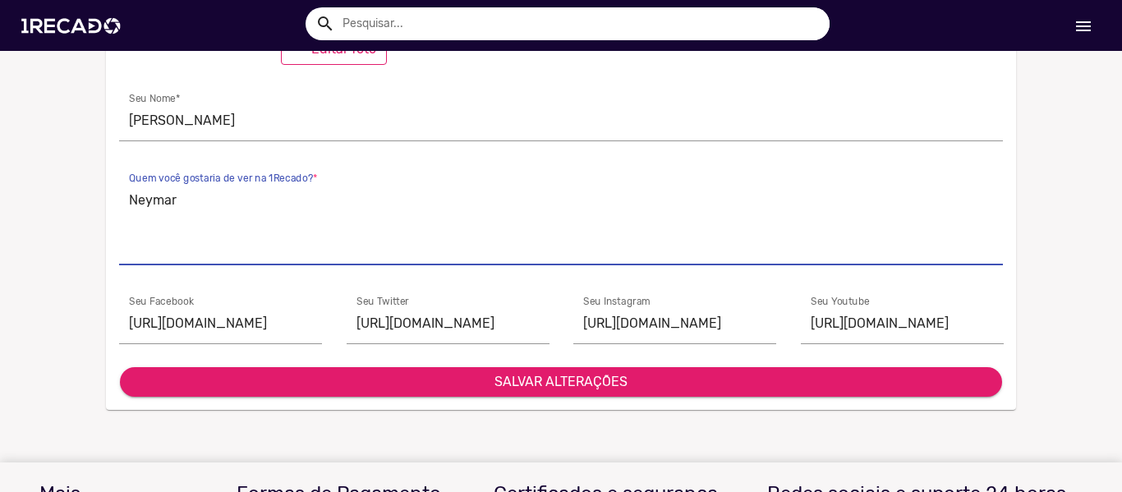
type textarea "Neymar"
click at [525, 393] on button "SALVAR ALTERAÇÕES" at bounding box center [561, 382] width 882 height 30
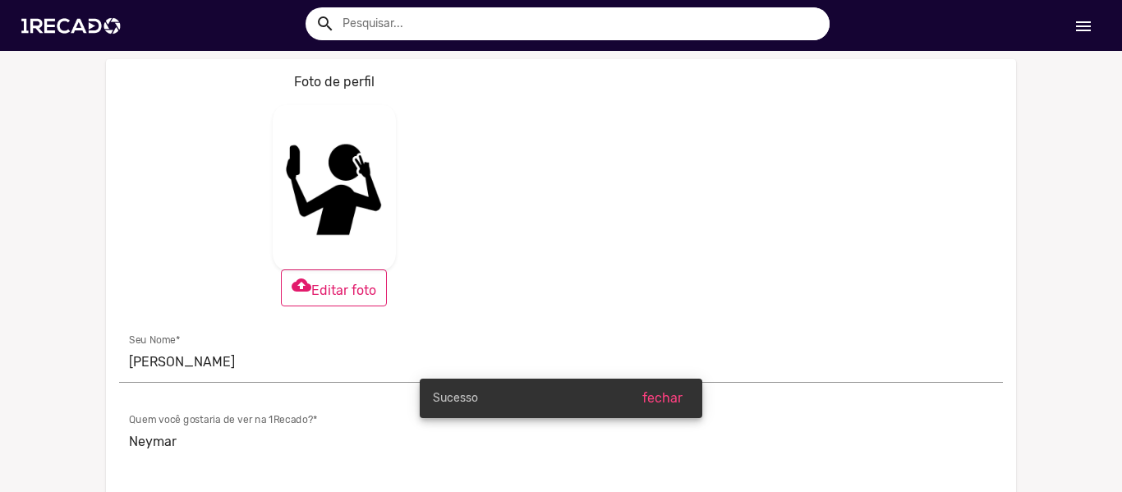
scroll to position [0, 0]
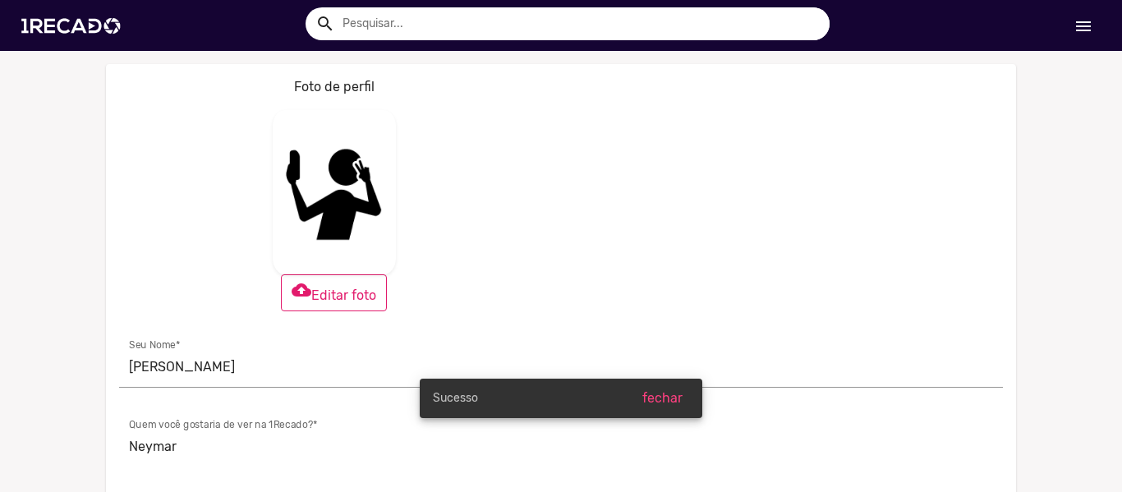
click at [1075, 38] on link "menu" at bounding box center [1083, 26] width 53 height 30
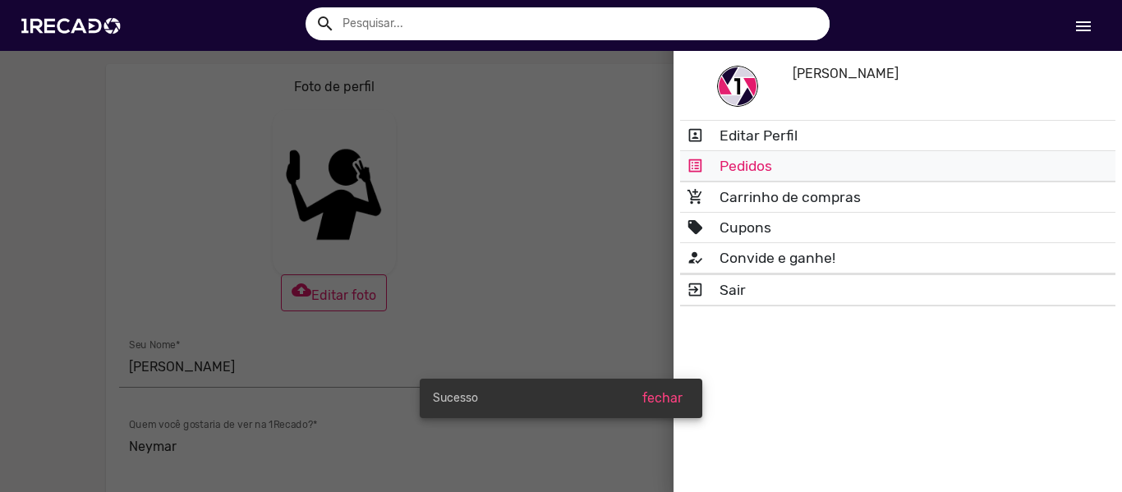
click at [768, 164] on link "list_alt Pedidos" at bounding box center [897, 166] width 435 height 30
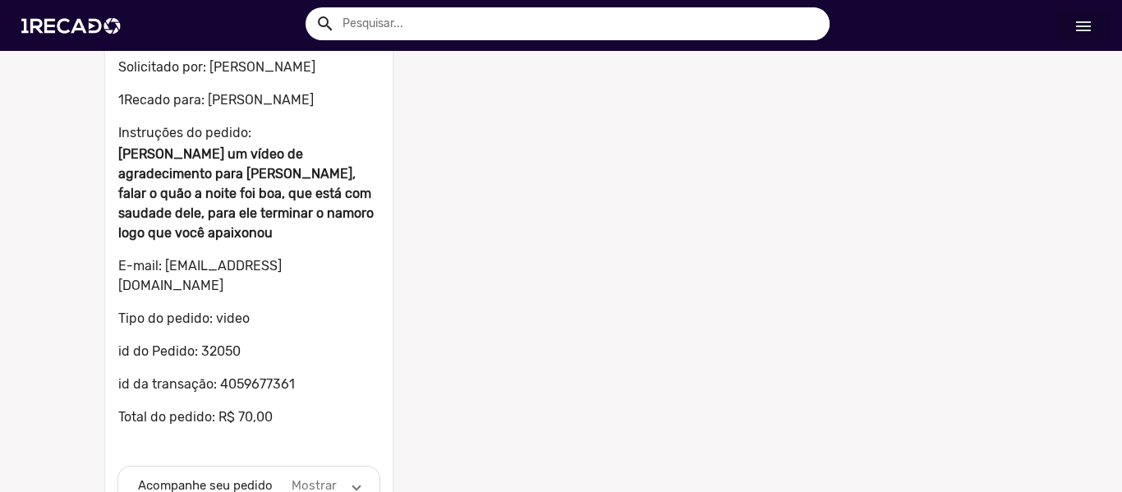
scroll to position [195, 0]
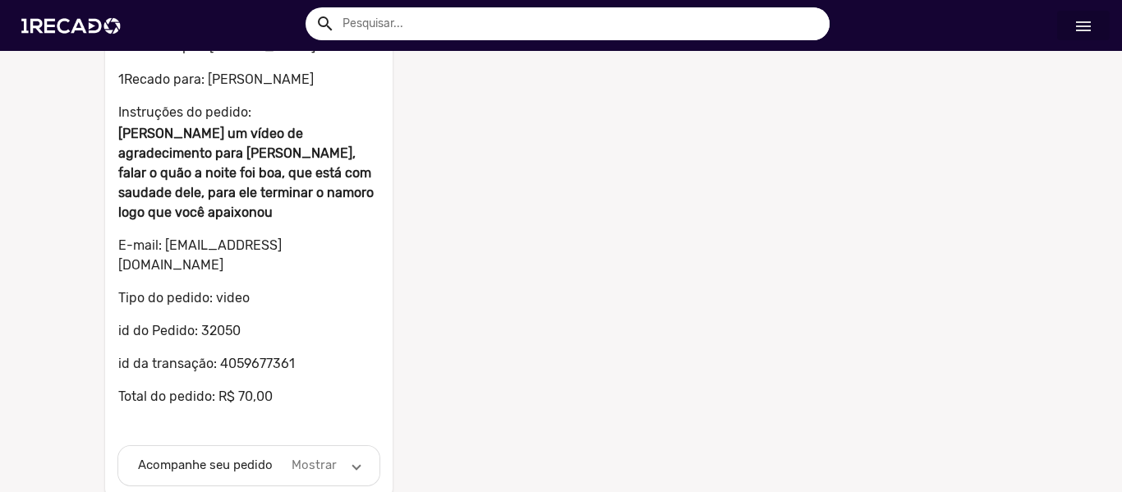
click at [308, 456] on mat-panel-description "Mostrar" at bounding box center [314, 465] width 51 height 19
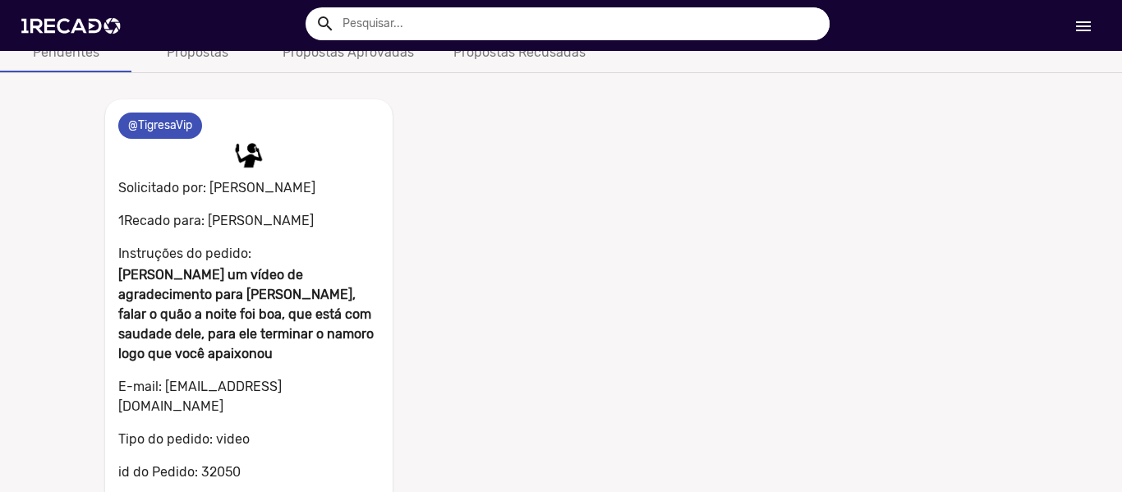
scroll to position [82, 0]
